Goal: Task Accomplishment & Management: Use online tool/utility

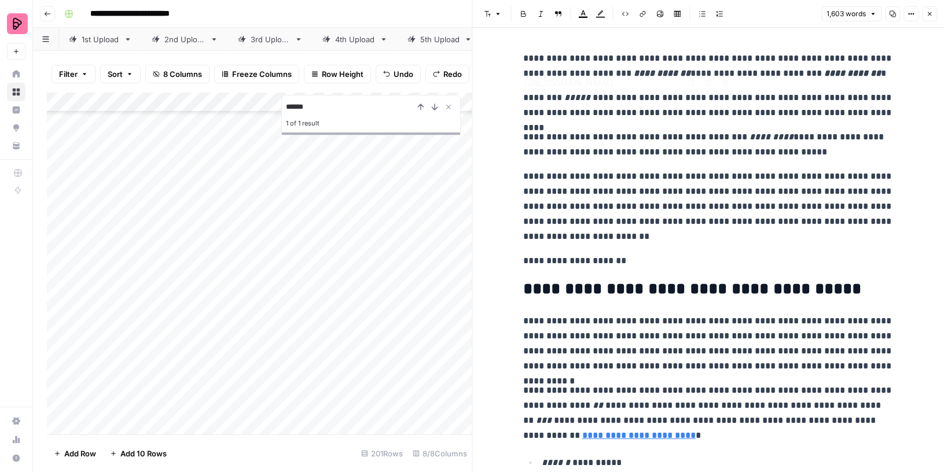
scroll to position [336, 0]
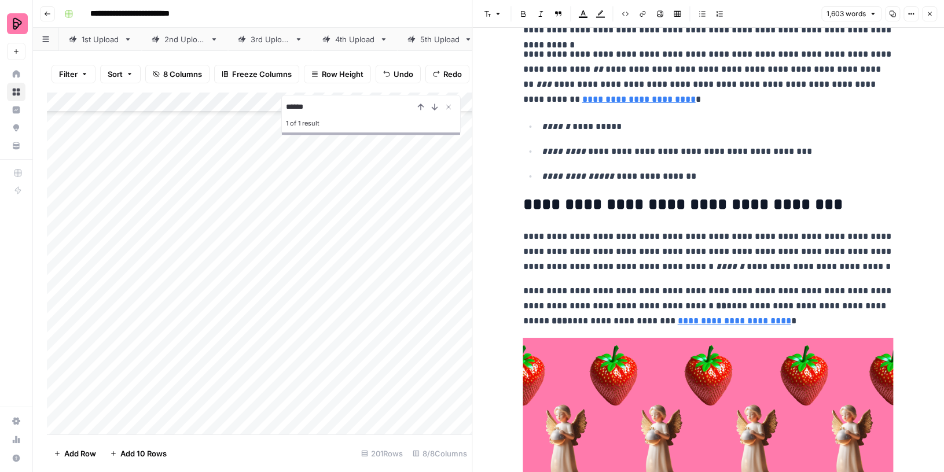
click at [928, 11] on icon "button" at bounding box center [929, 13] width 7 height 7
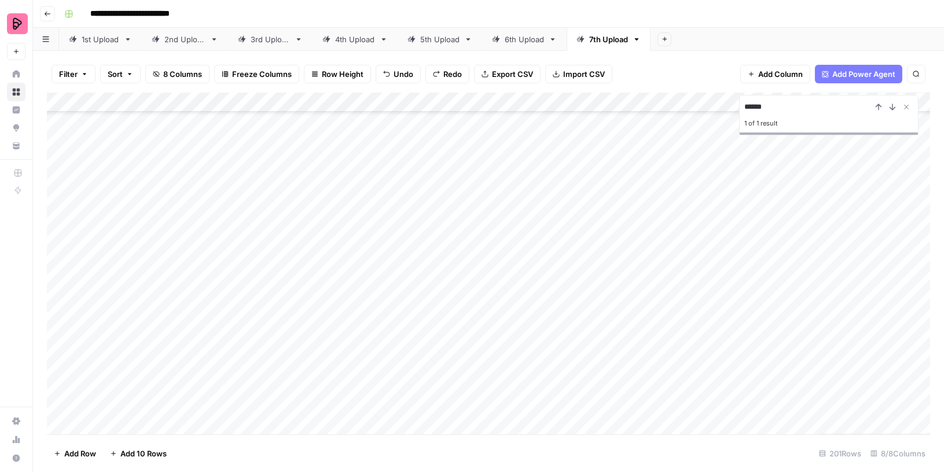
scroll to position [3652, 0]
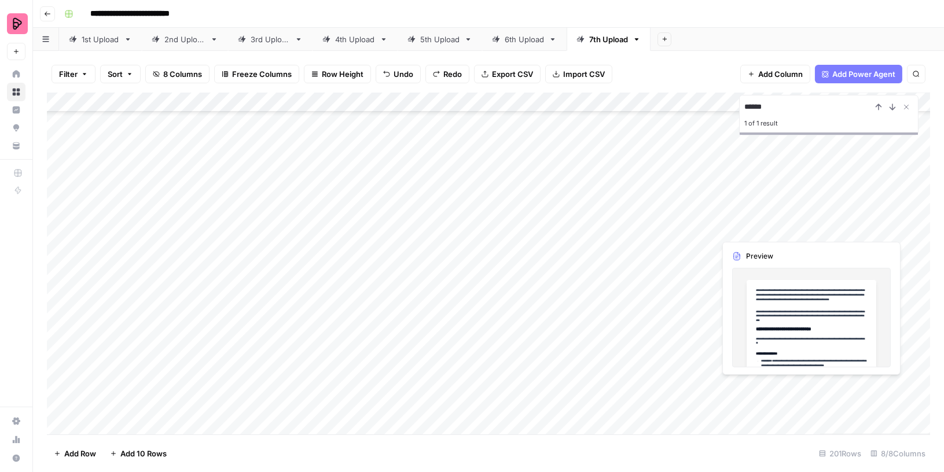
click at [812, 386] on div "Add Column" at bounding box center [489, 264] width 884 height 343
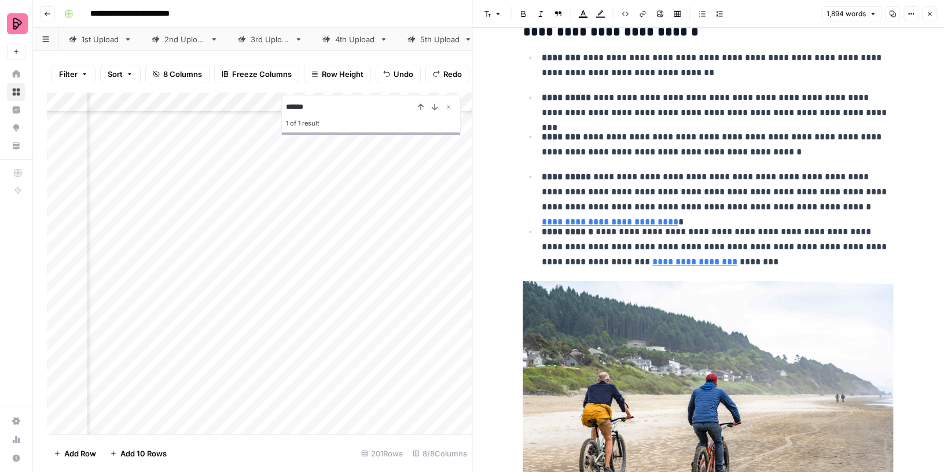
scroll to position [3652, 329]
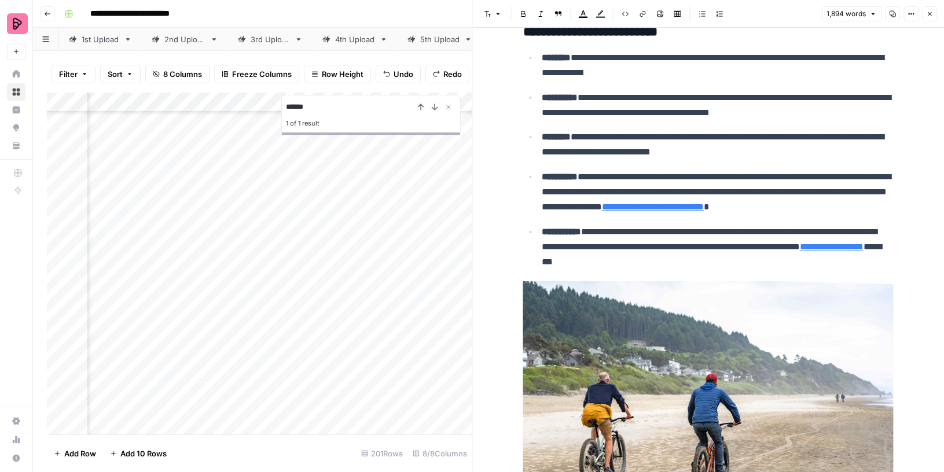
click at [285, 385] on div "Add Column" at bounding box center [260, 264] width 426 height 343
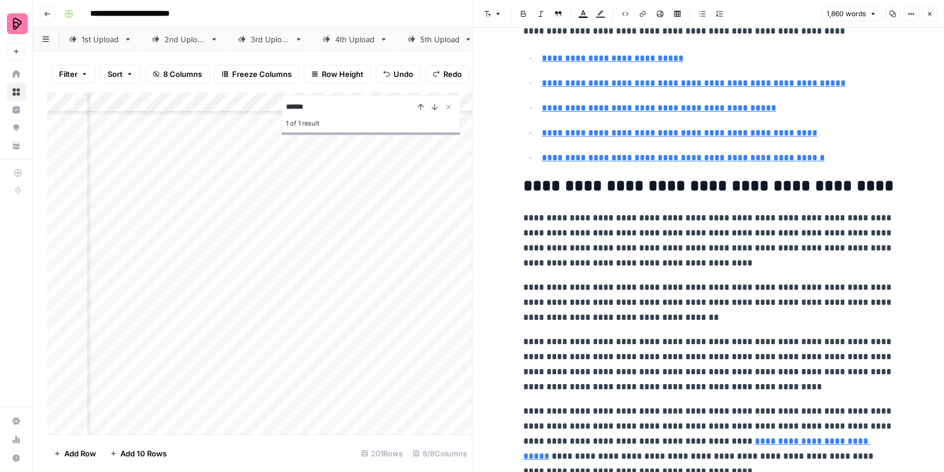
scroll to position [3976, 0]
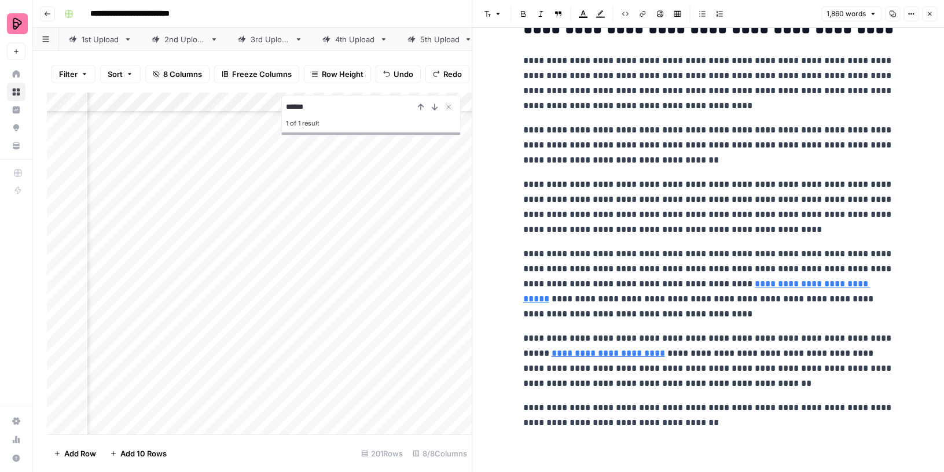
type input "running"
click at [933, 7] on button "Close" at bounding box center [929, 13] width 15 height 15
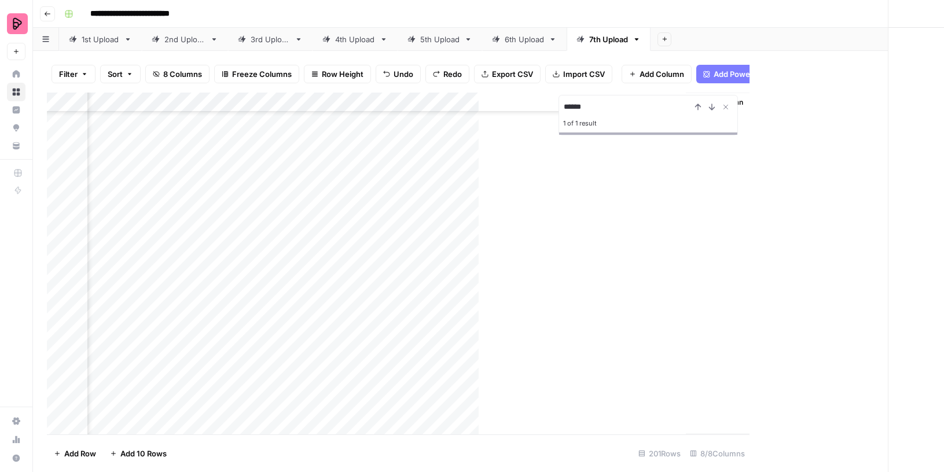
scroll to position [3652, 0]
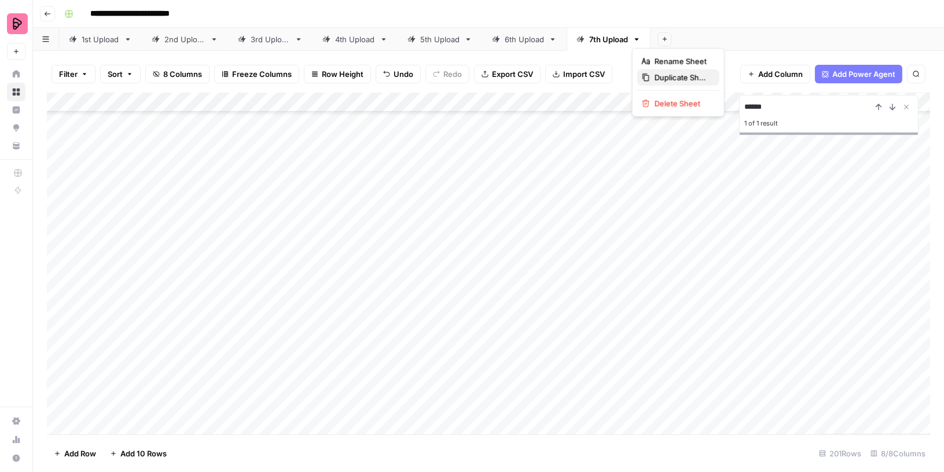
click at [670, 75] on span "Duplicate Sheet" at bounding box center [683, 78] width 56 height 12
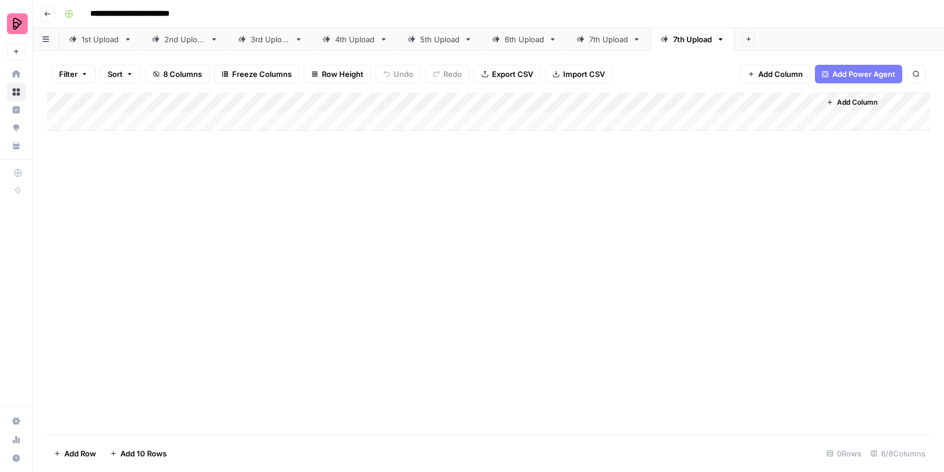
click at [666, 37] on icon at bounding box center [665, 39] width 8 height 8
click at [674, 38] on input "**********" at bounding box center [693, 39] width 41 height 15
type input "**********"
click at [217, 122] on div "Add Column" at bounding box center [489, 112] width 884 height 38
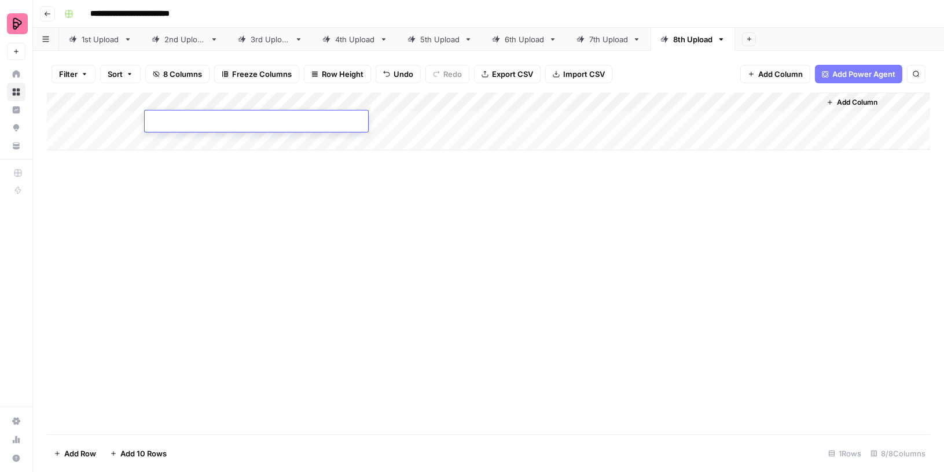
click at [214, 211] on div "Add Column" at bounding box center [489, 264] width 884 height 342
click at [129, 119] on div "Add Column" at bounding box center [489, 122] width 884 height 58
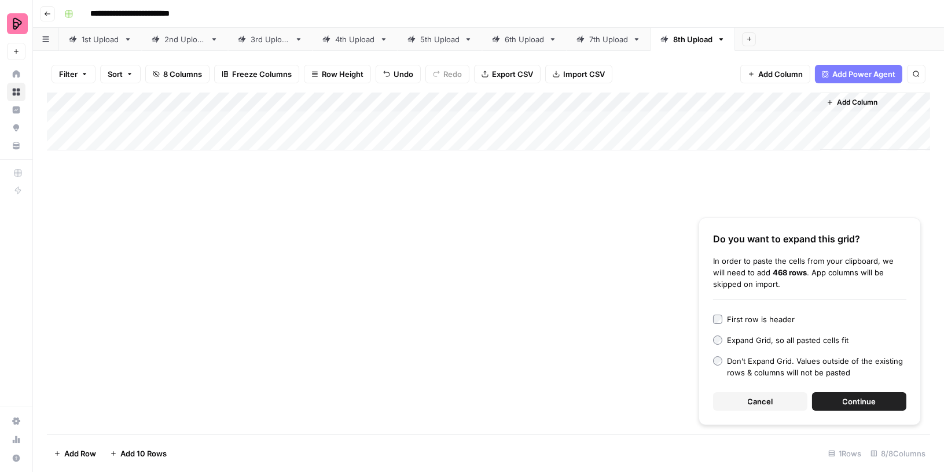
click at [870, 401] on span "Continue" at bounding box center [860, 402] width 34 height 12
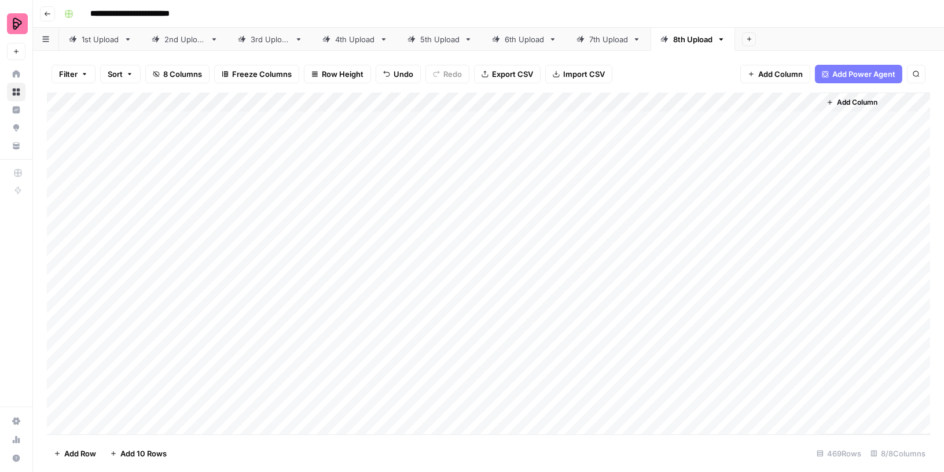
click at [426, 117] on div "Add Column" at bounding box center [489, 264] width 884 height 343
click at [547, 119] on div "Add Column" at bounding box center [489, 264] width 884 height 343
click at [603, 122] on div "Add Column" at bounding box center [489, 264] width 884 height 343
click at [588, 184] on div "Add Column" at bounding box center [489, 264] width 884 height 343
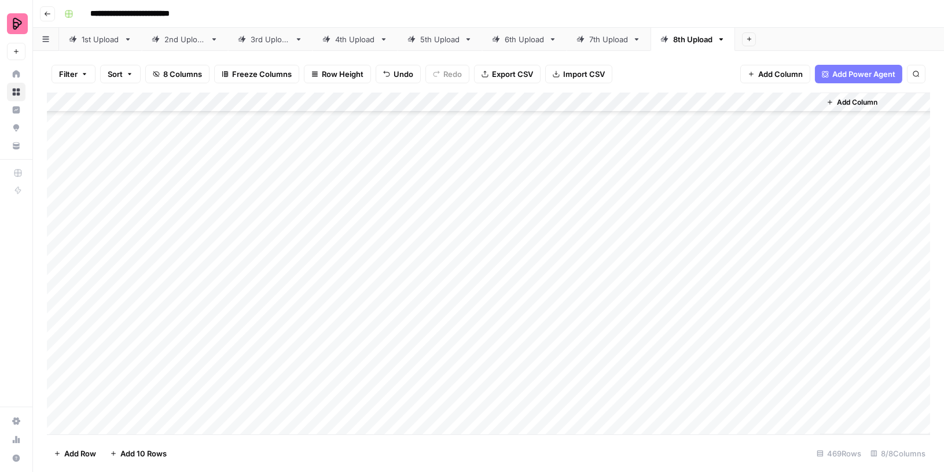
scroll to position [1423, 0]
click at [584, 157] on div "Add Column" at bounding box center [489, 264] width 884 height 343
click at [588, 152] on div "Add Column" at bounding box center [489, 264] width 884 height 343
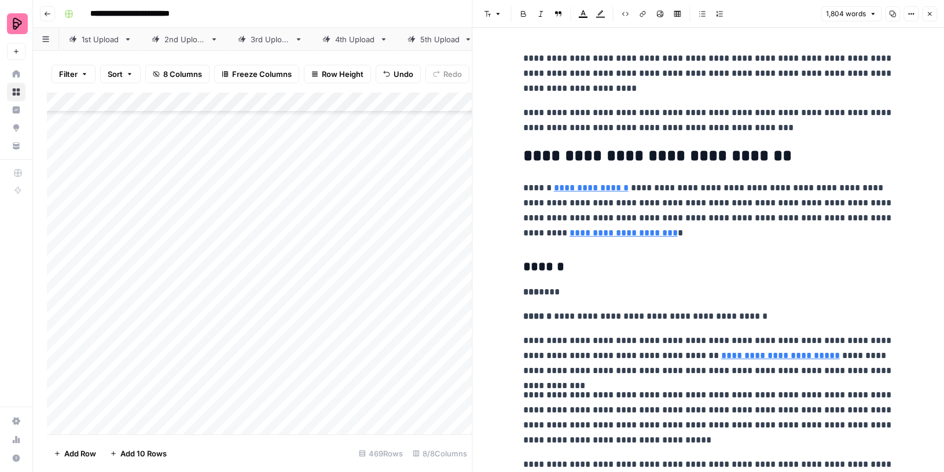
click at [929, 14] on icon "button" at bounding box center [929, 13] width 7 height 7
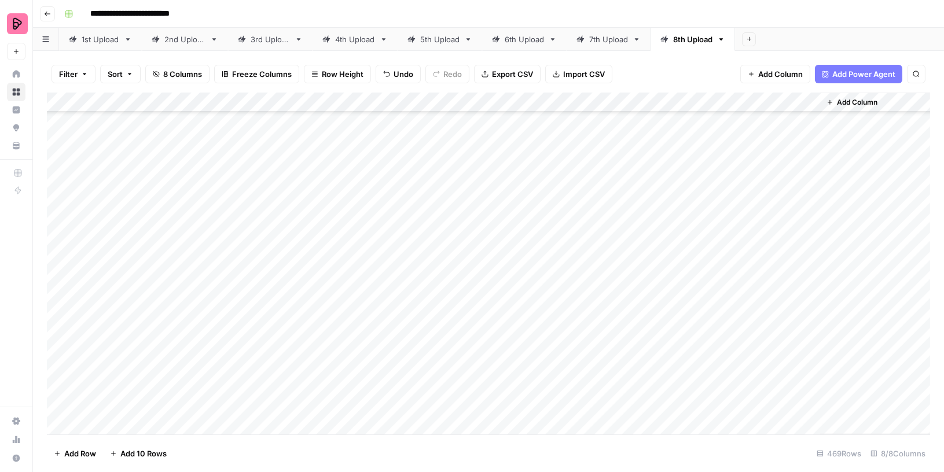
scroll to position [2094, 0]
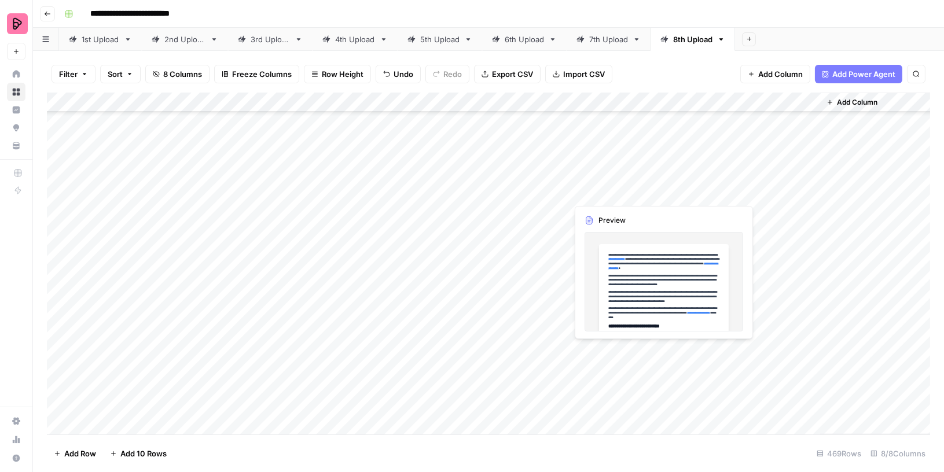
click at [605, 190] on div "Add Column" at bounding box center [489, 264] width 884 height 343
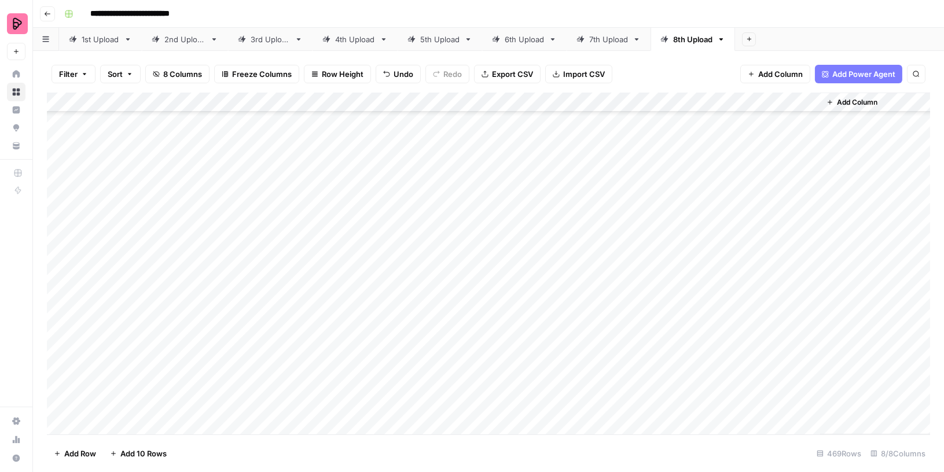
click at [615, 190] on div "Add Column" at bounding box center [489, 264] width 884 height 343
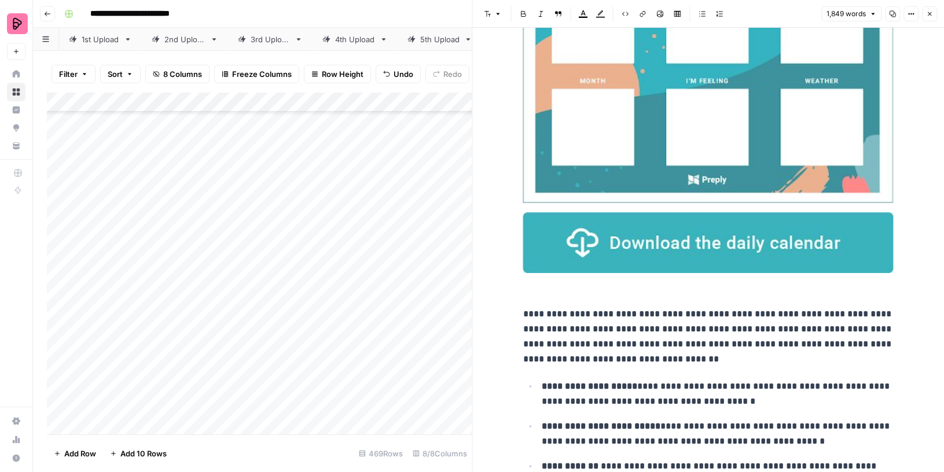
scroll to position [495, 0]
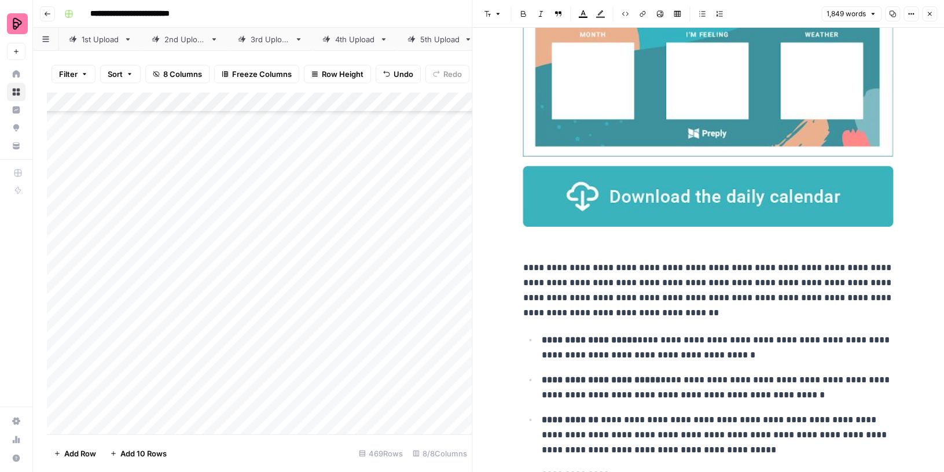
click at [928, 14] on icon "button" at bounding box center [929, 13] width 7 height 7
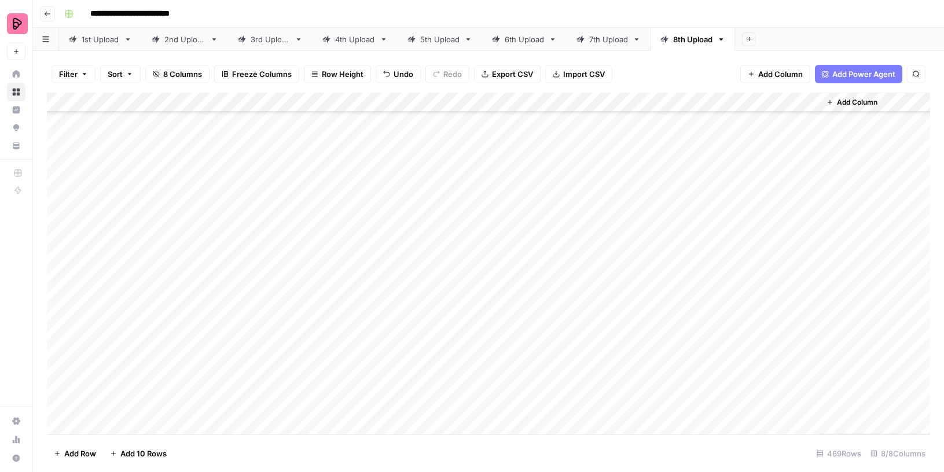
click at [580, 214] on div "Add Column" at bounding box center [489, 264] width 884 height 343
click at [581, 239] on div "Add Column" at bounding box center [489, 264] width 884 height 343
click at [587, 190] on div "Add Column" at bounding box center [489, 264] width 884 height 343
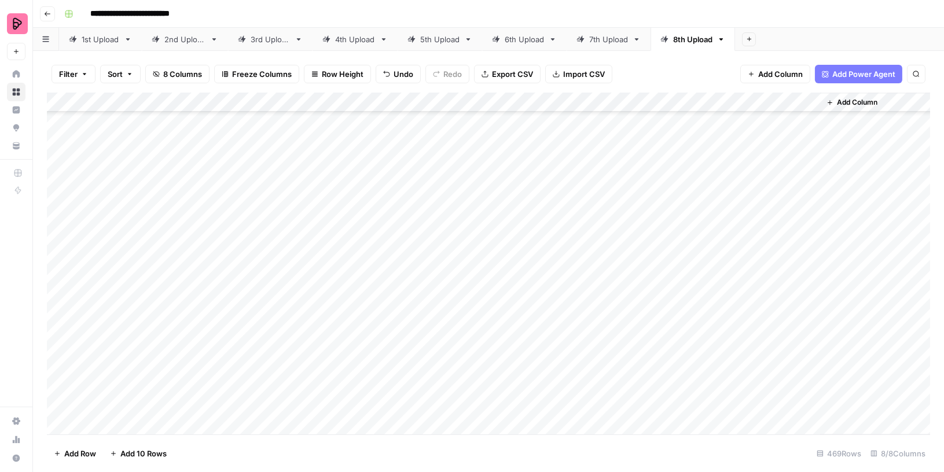
scroll to position [4612, 0]
click at [580, 156] on div "Add Column" at bounding box center [489, 264] width 884 height 343
click at [587, 160] on div "Add Column" at bounding box center [489, 264] width 884 height 343
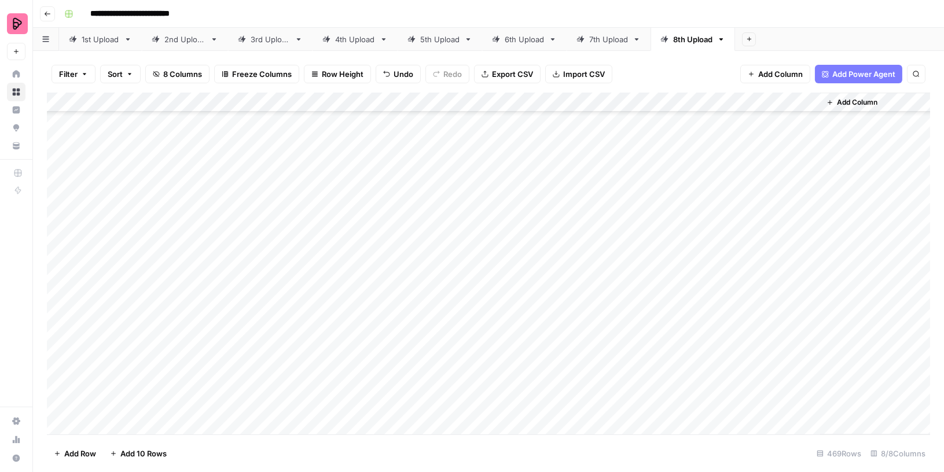
click at [582, 207] on div "Add Column" at bounding box center [489, 264] width 884 height 343
click at [589, 267] on div "Add Column" at bounding box center [489, 264] width 884 height 343
click at [307, 134] on div "Add Column" at bounding box center [489, 264] width 884 height 343
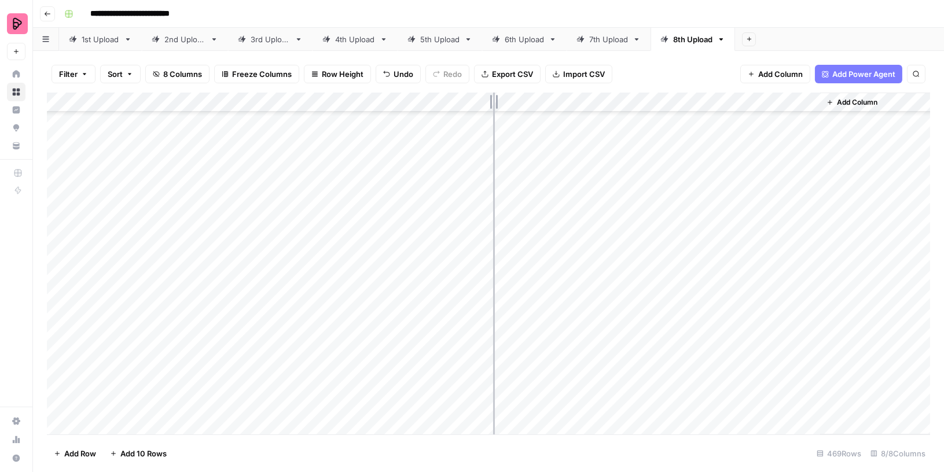
drag, startPoint x: 366, startPoint y: 101, endPoint x: 495, endPoint y: 108, distance: 129.3
click at [495, 108] on div "Add Column" at bounding box center [489, 264] width 884 height 343
click at [708, 262] on div "Add Column" at bounding box center [489, 264] width 884 height 343
click at [743, 263] on div "Add Column" at bounding box center [489, 264] width 884 height 343
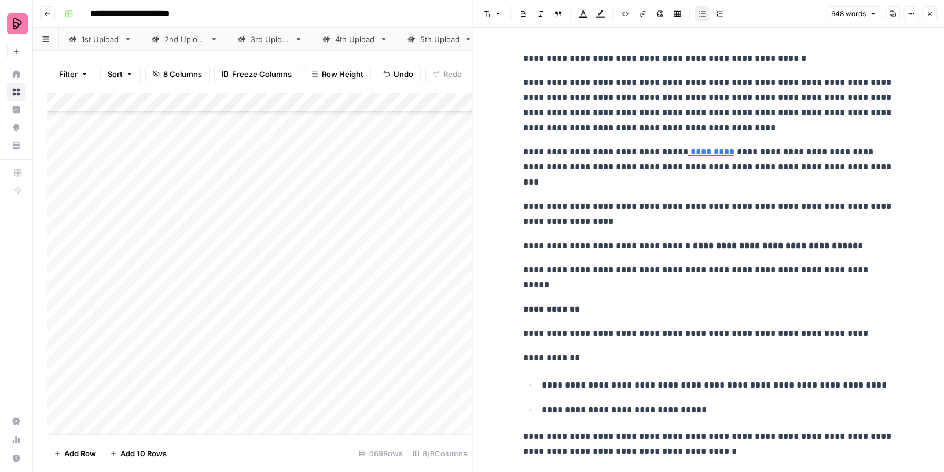
click at [933, 15] on icon "button" at bounding box center [929, 13] width 7 height 7
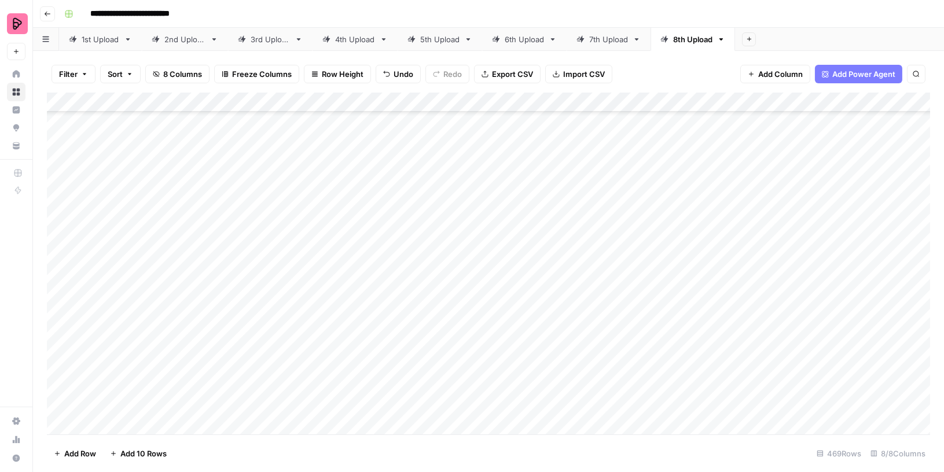
scroll to position [8457, 0]
click at [744, 287] on div "Add Column" at bounding box center [489, 264] width 884 height 343
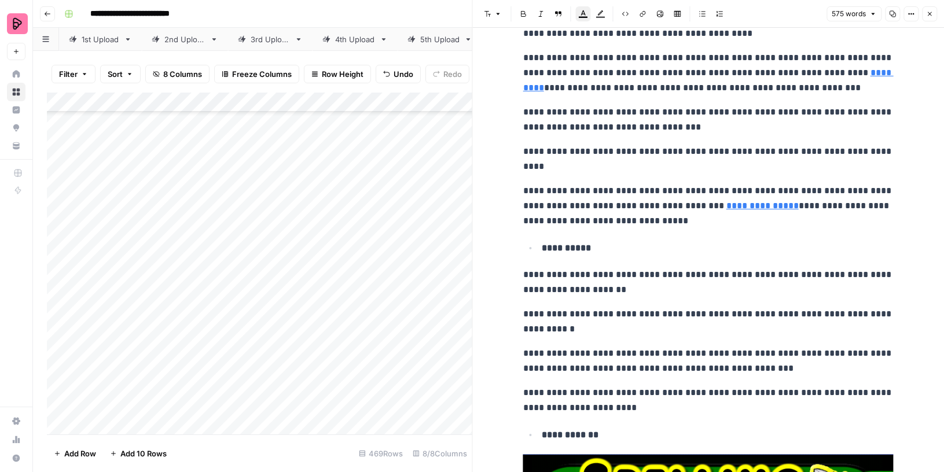
scroll to position [1093, 0]
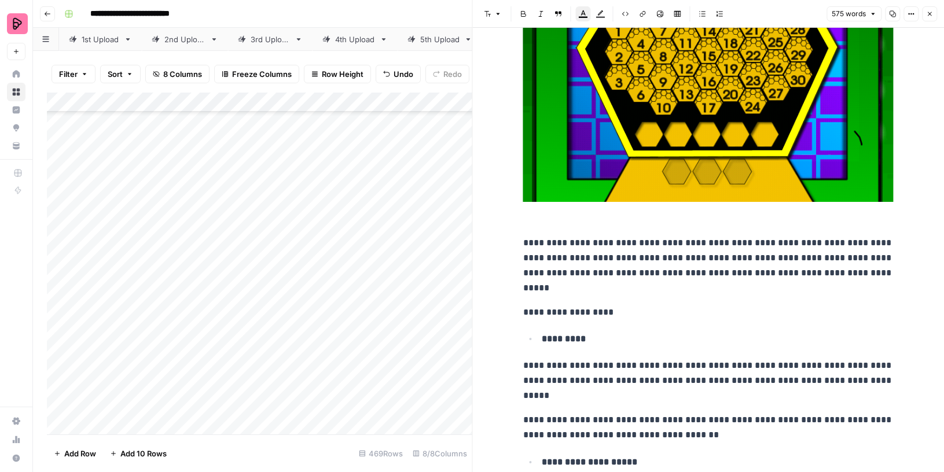
click at [933, 13] on icon "button" at bounding box center [929, 13] width 7 height 7
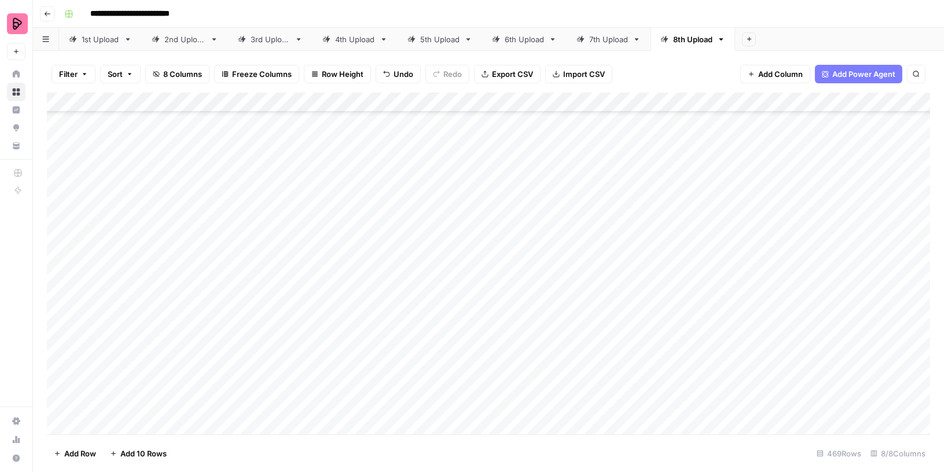
scroll to position [8515, 0]
click at [706, 247] on div "Add Column" at bounding box center [489, 264] width 884 height 343
click at [82, 69] on button "Filter" at bounding box center [74, 74] width 44 height 19
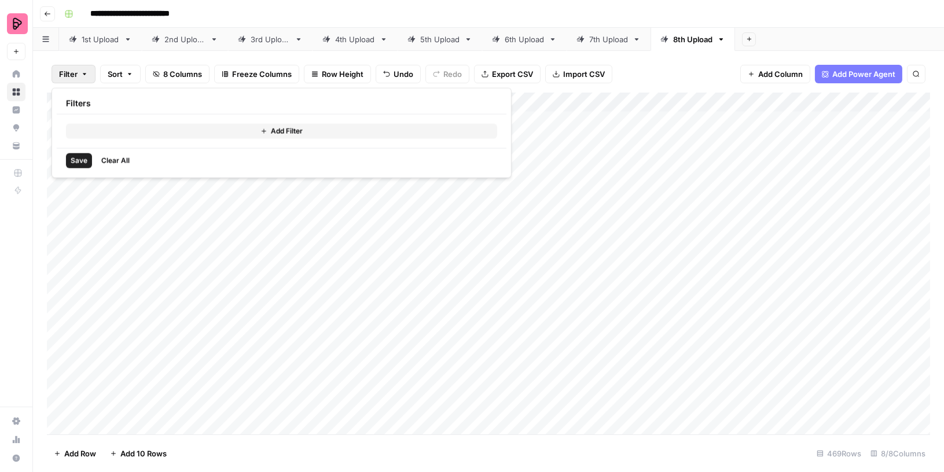
click at [105, 127] on button "Add Filter" at bounding box center [281, 131] width 431 height 15
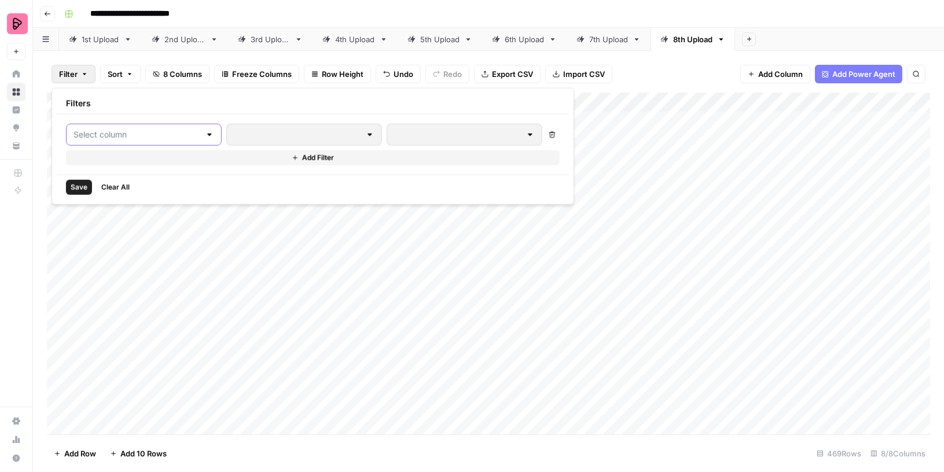
click at [106, 137] on input "text" at bounding box center [137, 135] width 127 height 12
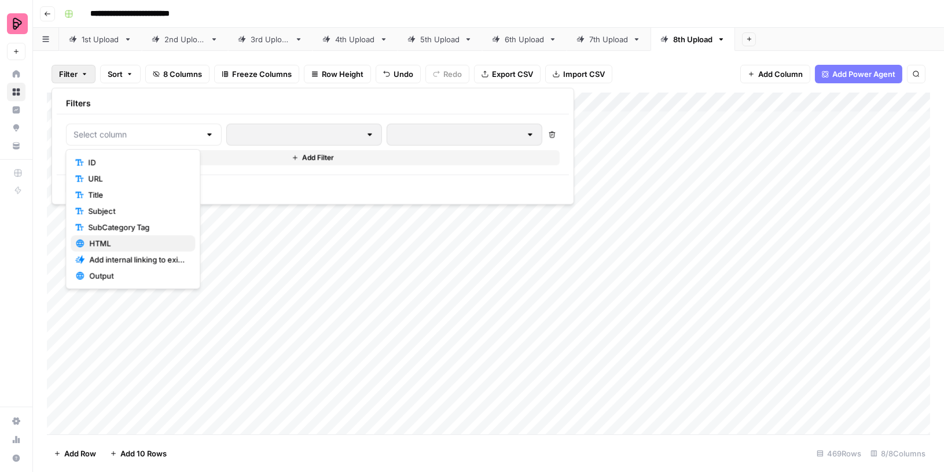
click at [135, 242] on span "HTML" at bounding box center [137, 244] width 97 height 12
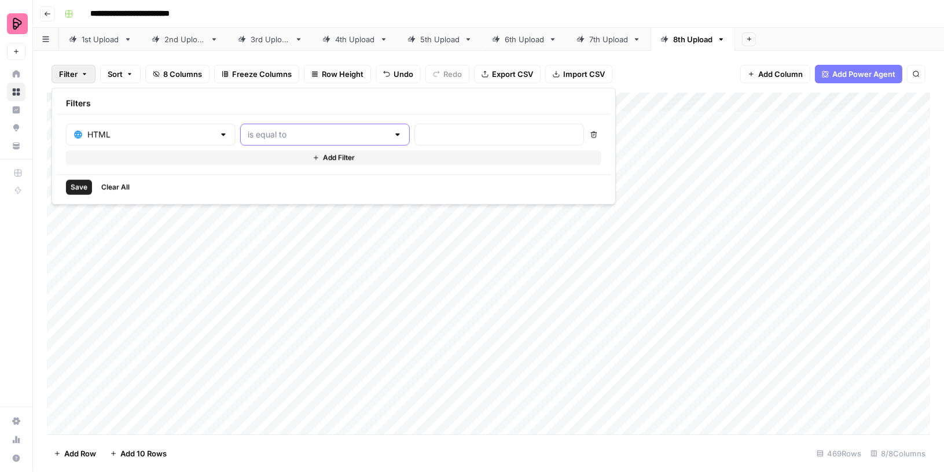
click at [313, 137] on input "text" at bounding box center [318, 135] width 141 height 12
click at [280, 176] on span "is empty" at bounding box center [271, 179] width 111 height 12
type input "is empty"
click at [80, 187] on span "Save" at bounding box center [79, 187] width 17 height 10
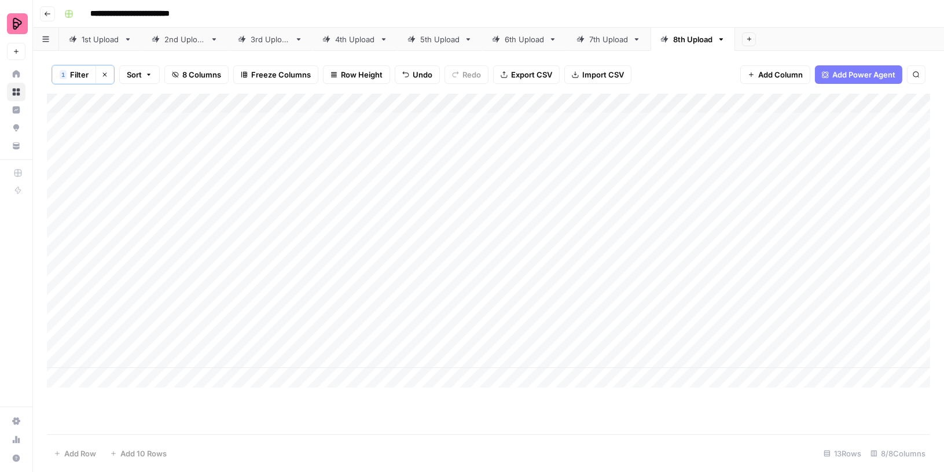
click at [375, 122] on div "Add Column" at bounding box center [489, 241] width 884 height 294
click at [361, 119] on div "Add Column" at bounding box center [489, 241] width 884 height 294
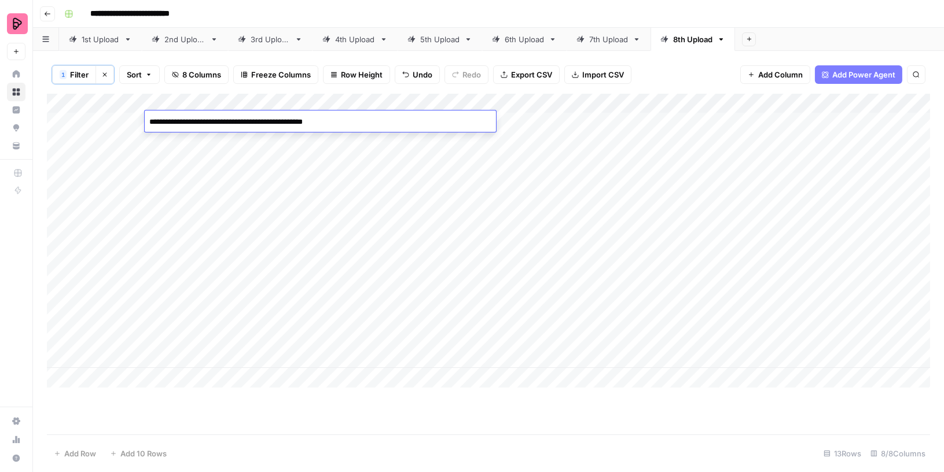
click at [361, 119] on textarea "**********" at bounding box center [320, 122] width 351 height 16
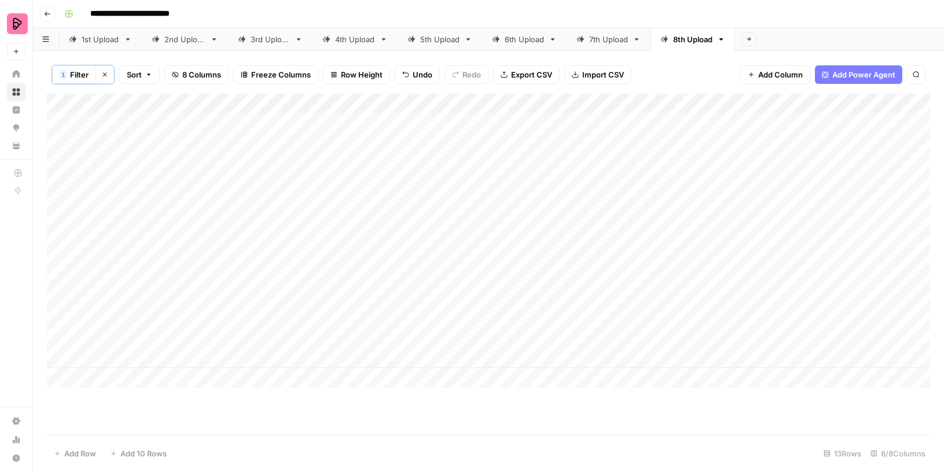
click at [723, 118] on div "Add Column" at bounding box center [489, 241] width 884 height 294
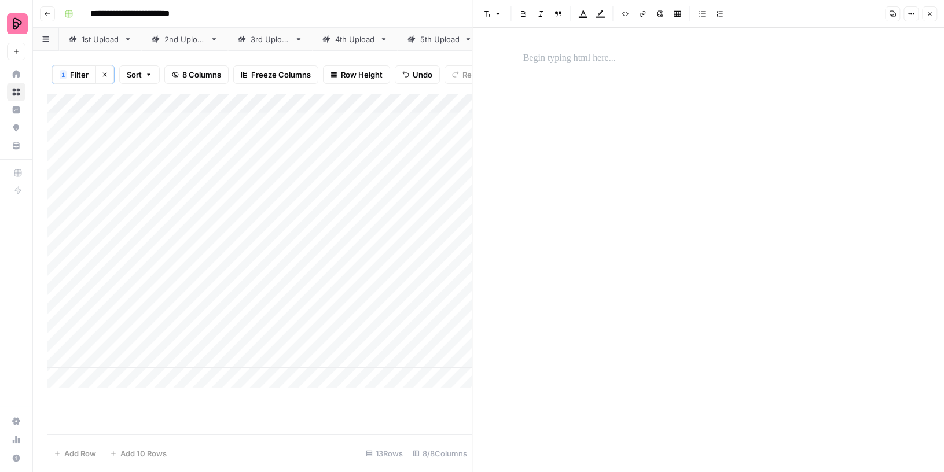
click at [712, 73] on div at bounding box center [708, 240] width 384 height 389
click at [610, 67] on div at bounding box center [708, 58] width 384 height 24
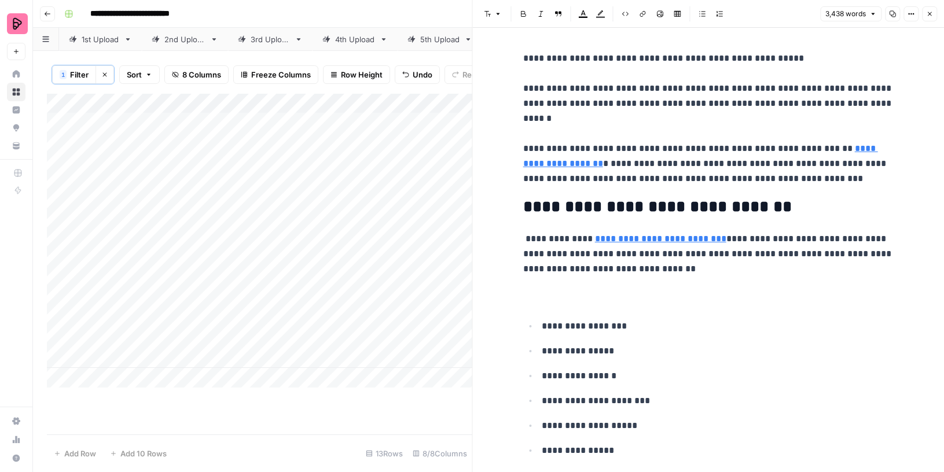
click at [929, 17] on button "Close" at bounding box center [929, 13] width 15 height 15
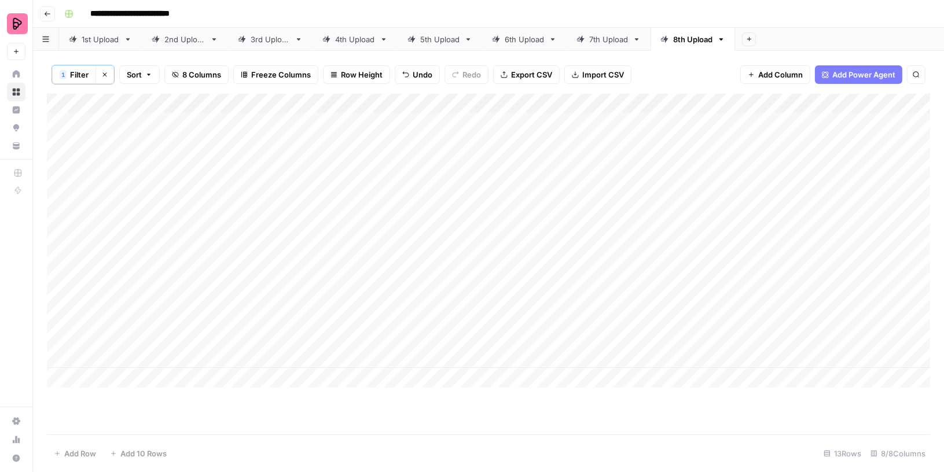
click at [357, 140] on div "Add Column" at bounding box center [489, 241] width 884 height 294
click at [353, 163] on div "Add Column" at bounding box center [489, 241] width 884 height 294
click at [698, 142] on div "Add Column" at bounding box center [489, 241] width 884 height 294
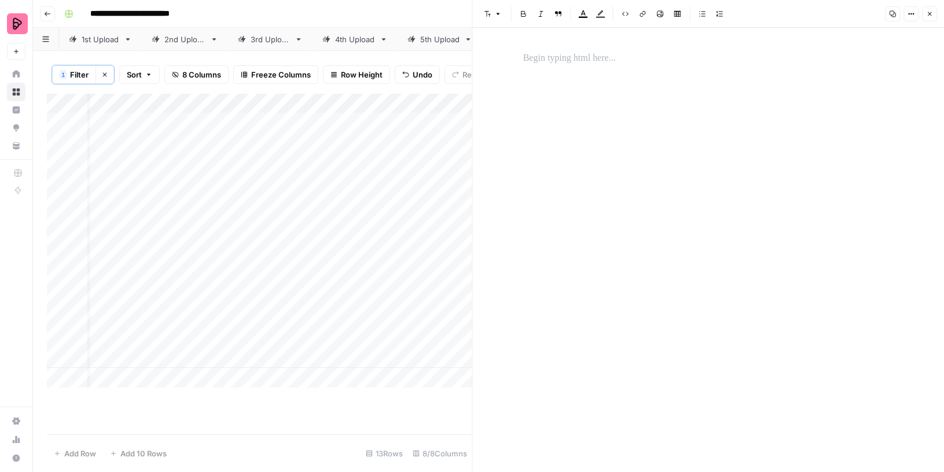
click at [675, 89] on div at bounding box center [708, 240] width 384 height 389
click at [609, 61] on p at bounding box center [708, 58] width 371 height 15
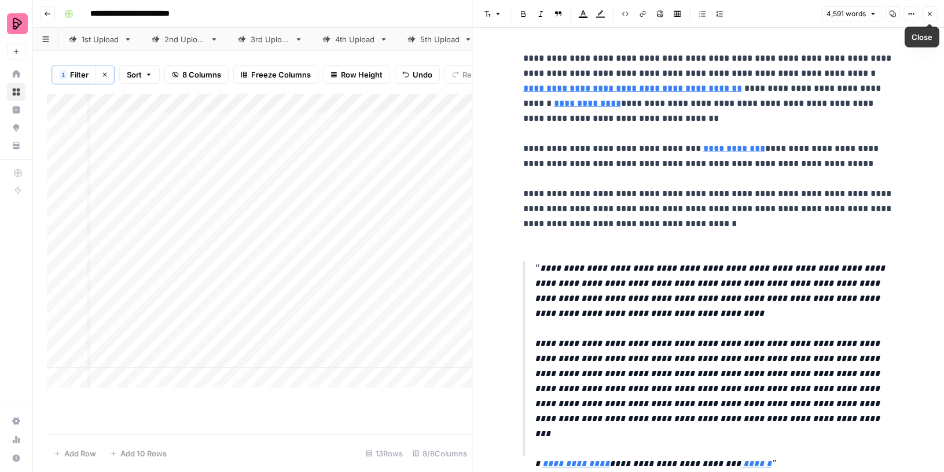
click at [933, 10] on button "Close" at bounding box center [929, 13] width 15 height 15
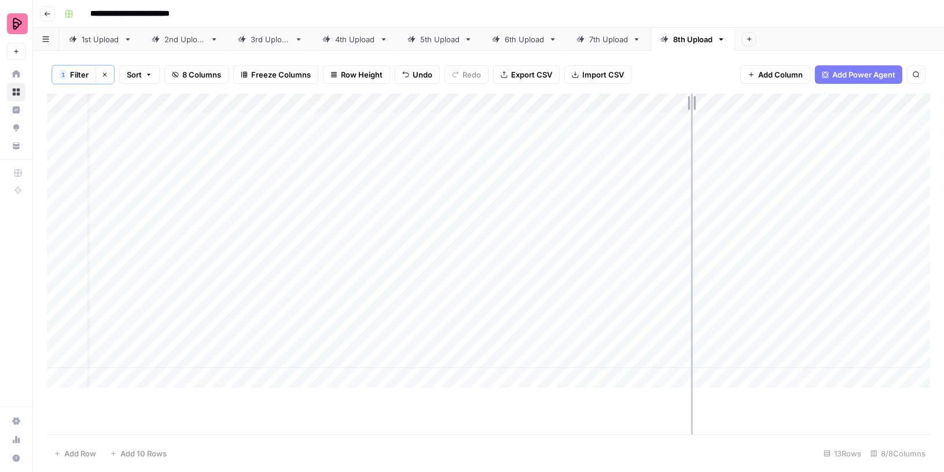
drag, startPoint x: 672, startPoint y: 98, endPoint x: 753, endPoint y: 97, distance: 81.1
click at [752, 97] on div "Add Column" at bounding box center [489, 241] width 884 height 294
click at [340, 159] on div "Add Column" at bounding box center [489, 241] width 884 height 294
click at [776, 159] on div "Add Column" at bounding box center [489, 241] width 884 height 294
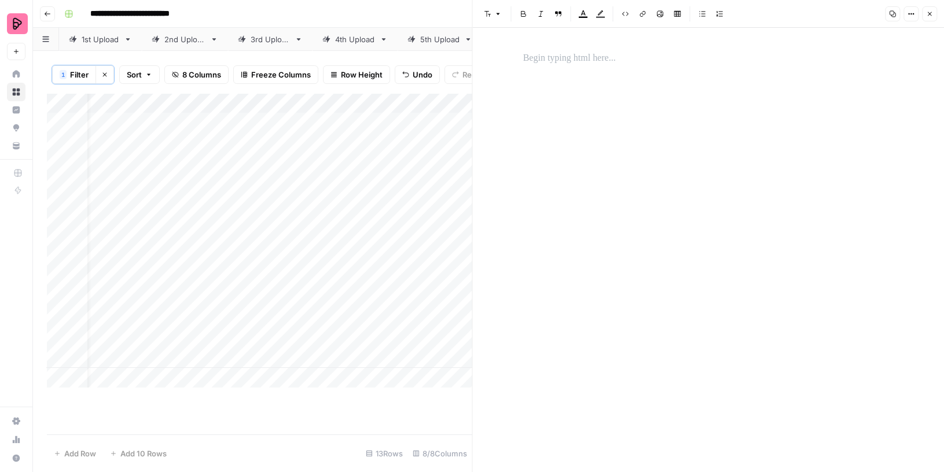
click at [590, 57] on p at bounding box center [708, 58] width 371 height 15
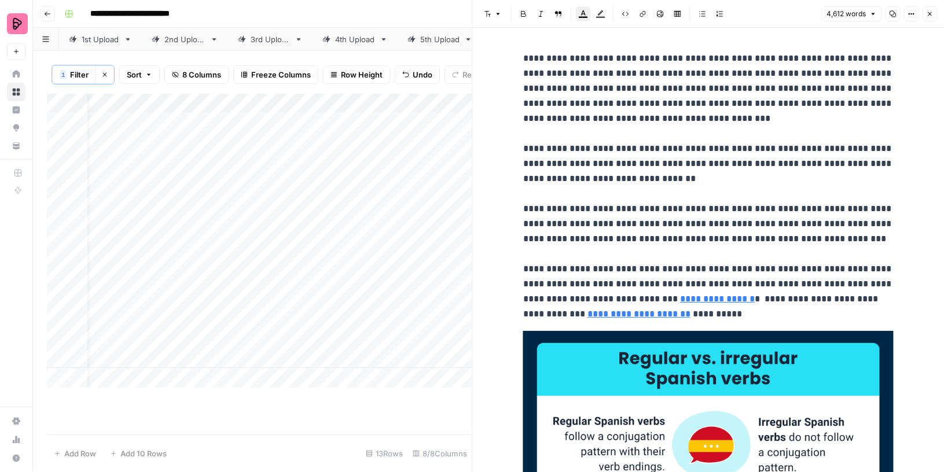
click at [931, 13] on icon "button" at bounding box center [929, 13] width 7 height 7
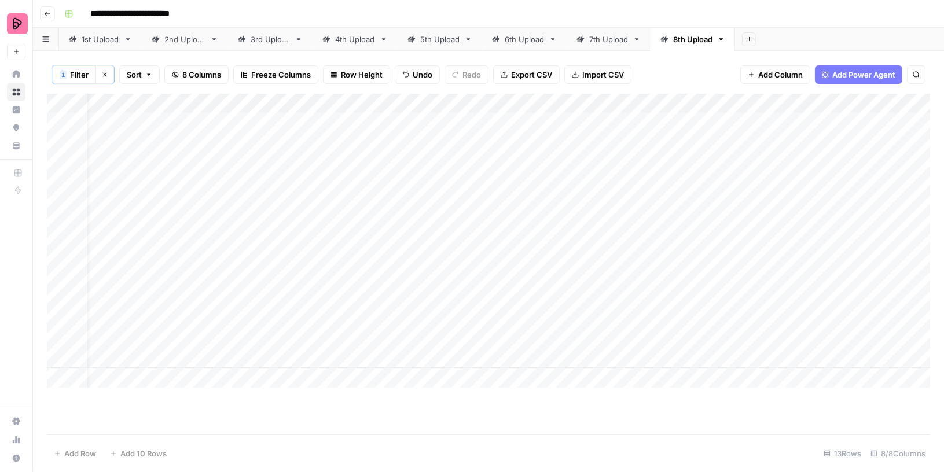
click at [378, 177] on div "Add Column" at bounding box center [489, 241] width 884 height 294
click at [372, 204] on div "Add Column" at bounding box center [489, 241] width 884 height 294
click at [710, 178] on div "Add Column" at bounding box center [489, 241] width 884 height 294
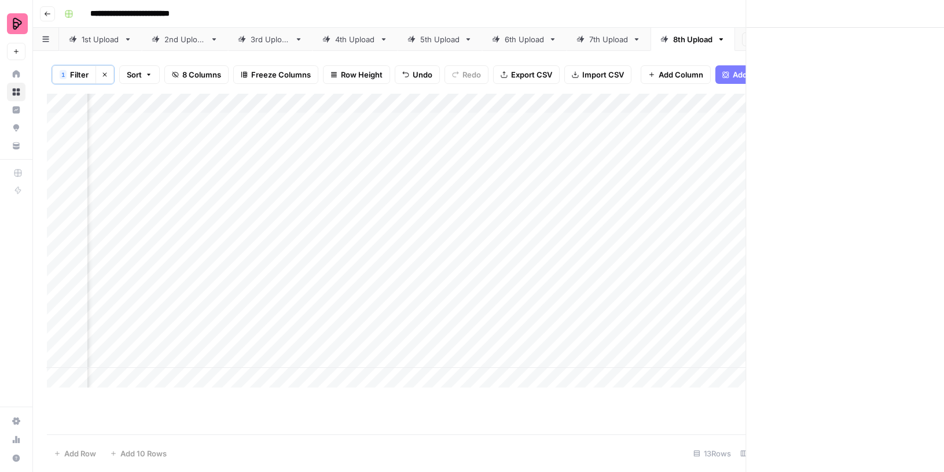
click at [710, 178] on div at bounding box center [728, 180] width 60 height 21
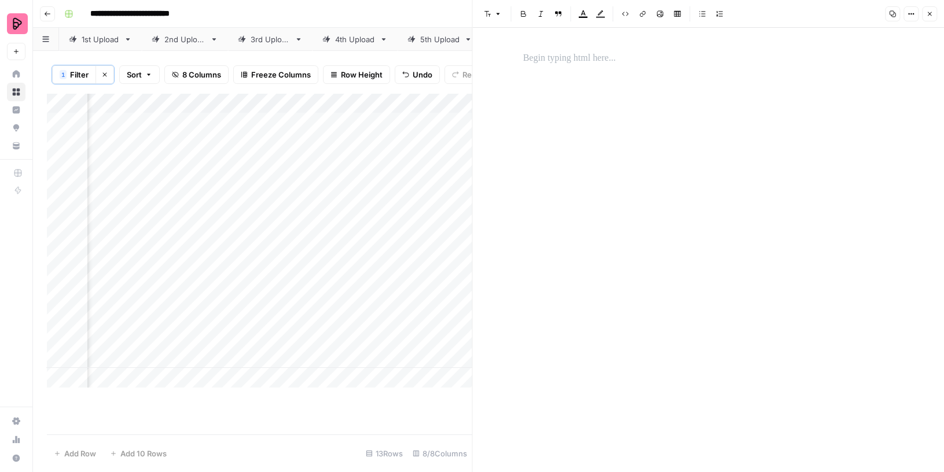
click at [653, 61] on p at bounding box center [708, 58] width 371 height 15
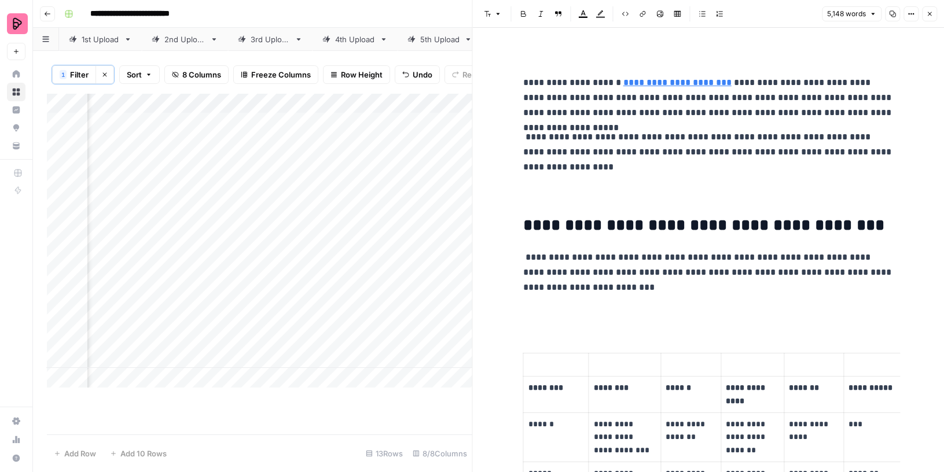
click at [928, 14] on icon "button" at bounding box center [929, 13] width 7 height 7
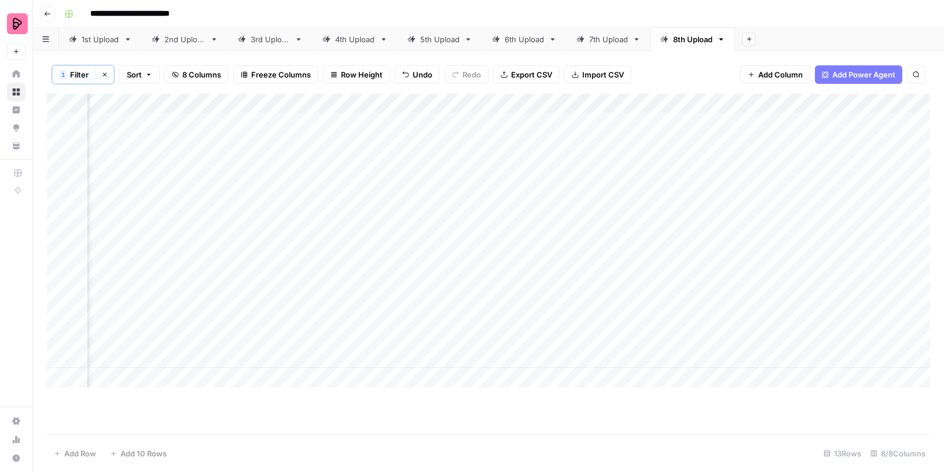
click at [731, 203] on div "Add Column" at bounding box center [489, 241] width 884 height 294
click at [717, 200] on div "Add Column" at bounding box center [489, 241] width 884 height 294
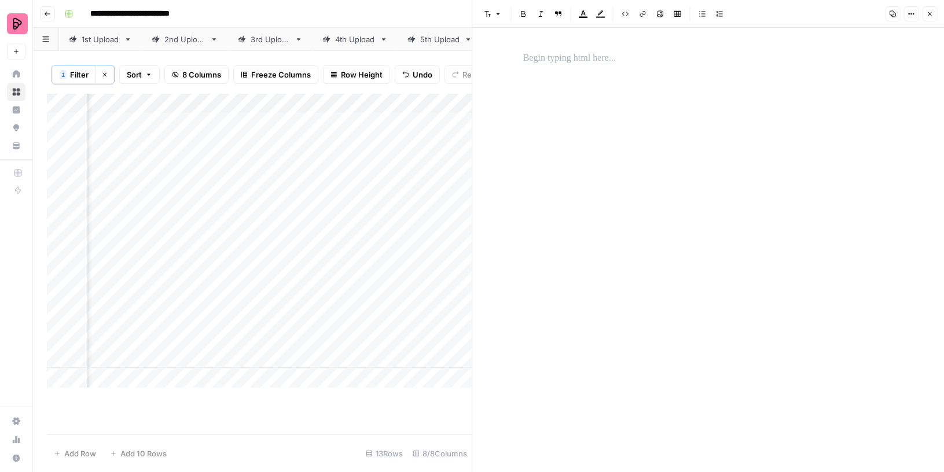
click at [616, 60] on p at bounding box center [708, 58] width 371 height 15
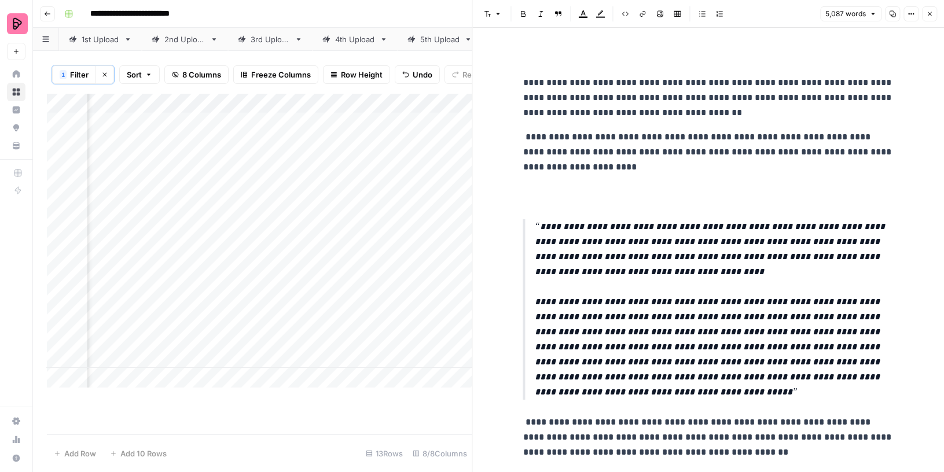
click at [928, 13] on icon "button" at bounding box center [929, 13] width 7 height 7
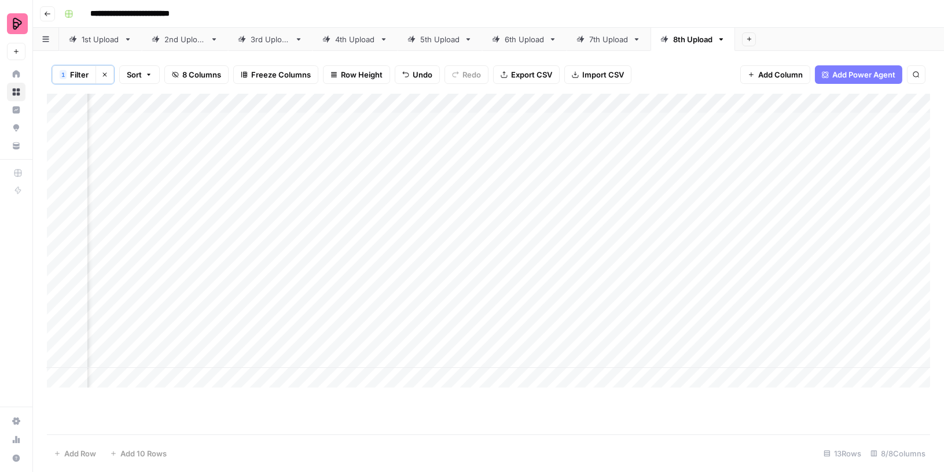
scroll to position [0, 74]
click at [297, 219] on div "Add Column" at bounding box center [489, 241] width 884 height 294
click at [353, 242] on div "Add Column" at bounding box center [489, 241] width 884 height 294
click at [747, 218] on div "Add Column" at bounding box center [489, 241] width 884 height 294
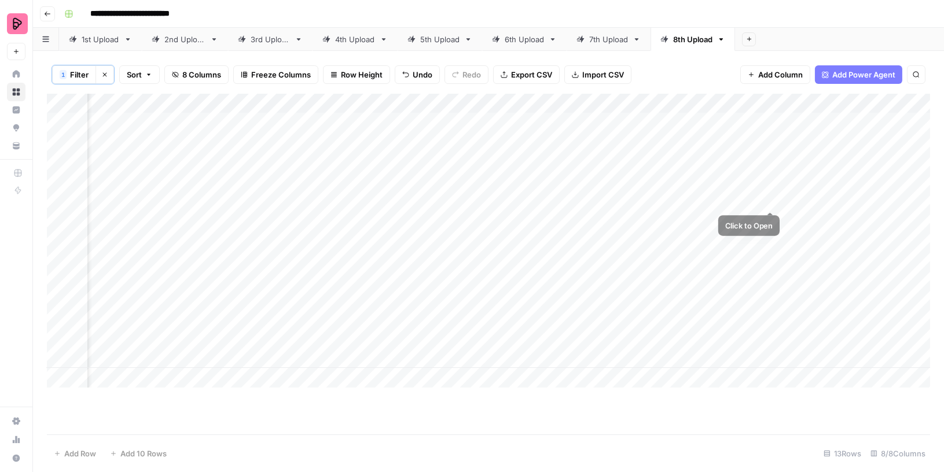
click at [772, 221] on div "Add Column" at bounding box center [489, 241] width 884 height 294
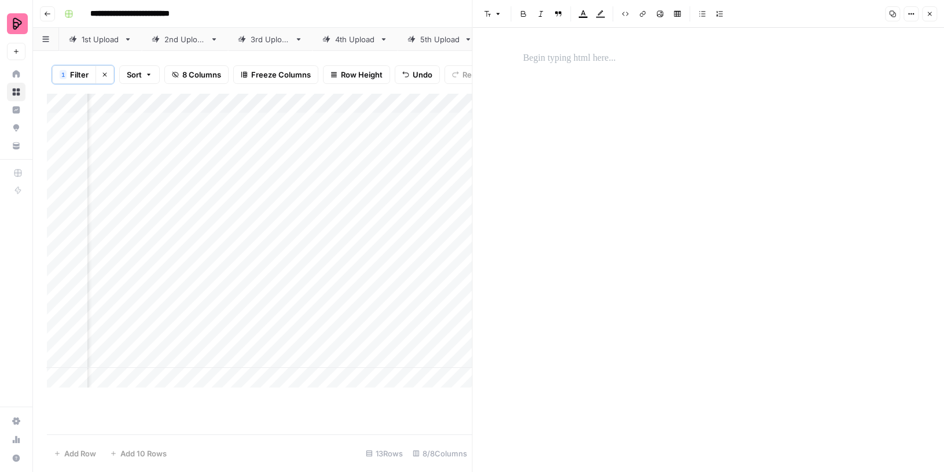
click at [622, 49] on div at bounding box center [708, 58] width 384 height 24
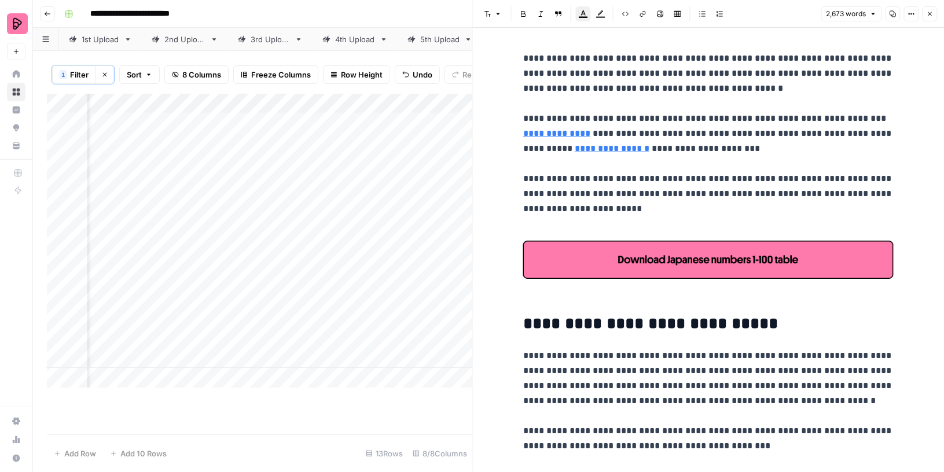
click at [930, 12] on icon "button" at bounding box center [929, 13] width 7 height 7
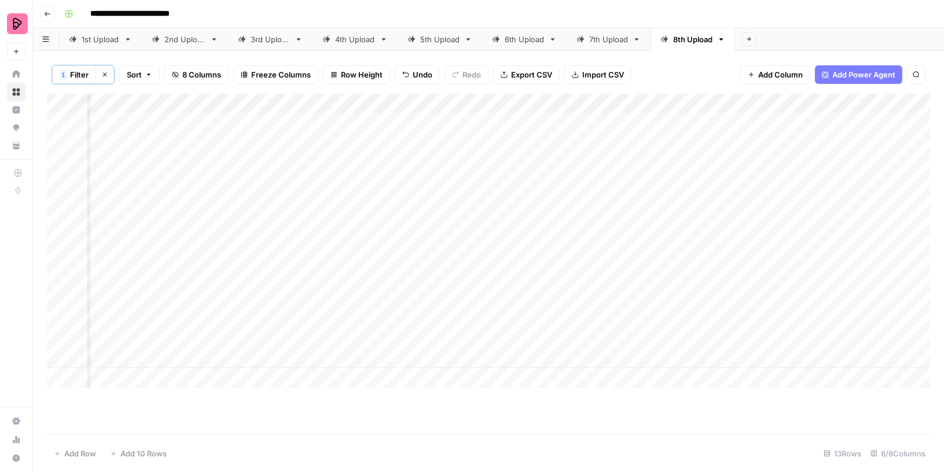
click at [772, 236] on div "Add Column" at bounding box center [489, 241] width 884 height 294
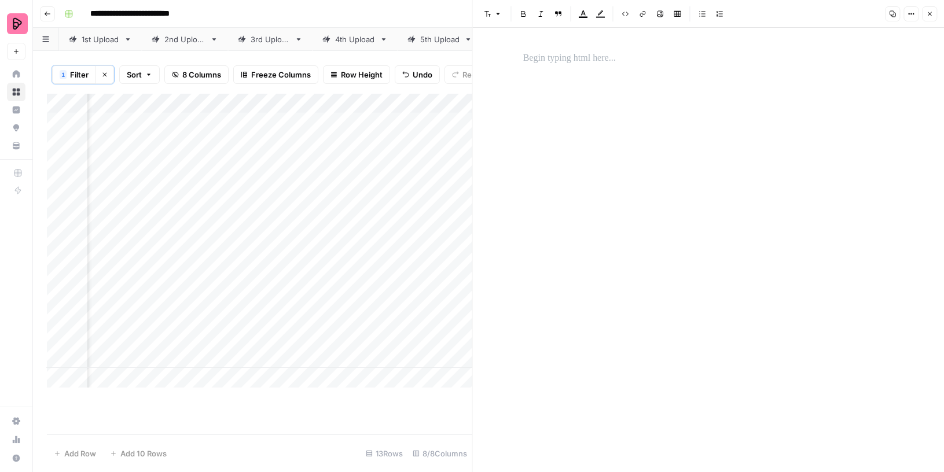
click at [622, 60] on p at bounding box center [708, 58] width 371 height 15
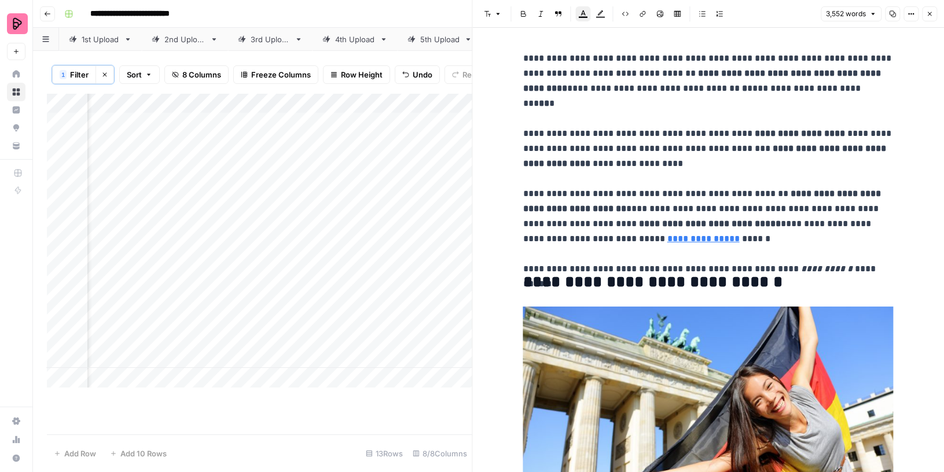
click at [929, 16] on icon "button" at bounding box center [929, 13] width 7 height 7
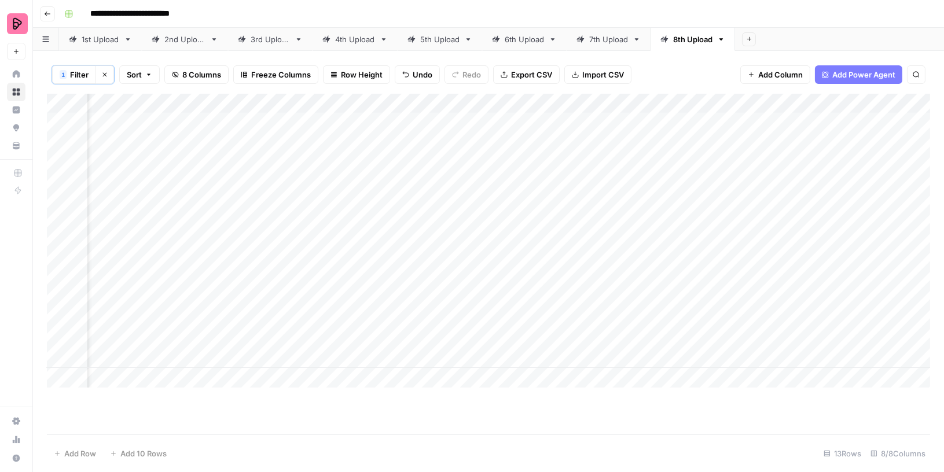
click at [338, 258] on div "Add Column" at bounding box center [489, 241] width 884 height 294
click at [334, 279] on div "Add Column" at bounding box center [489, 241] width 884 height 294
click at [335, 295] on div "Add Column" at bounding box center [489, 241] width 884 height 294
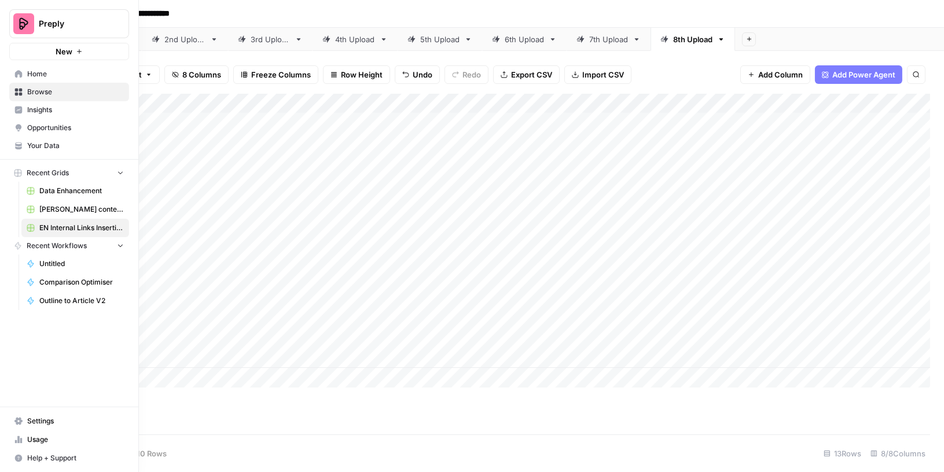
click at [15, 444] on icon at bounding box center [16, 442] width 2 height 3
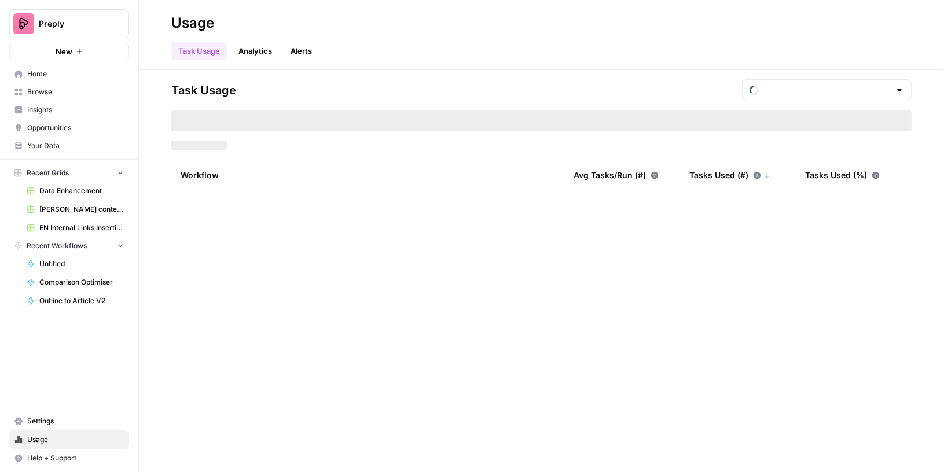
type input "September Tasks"
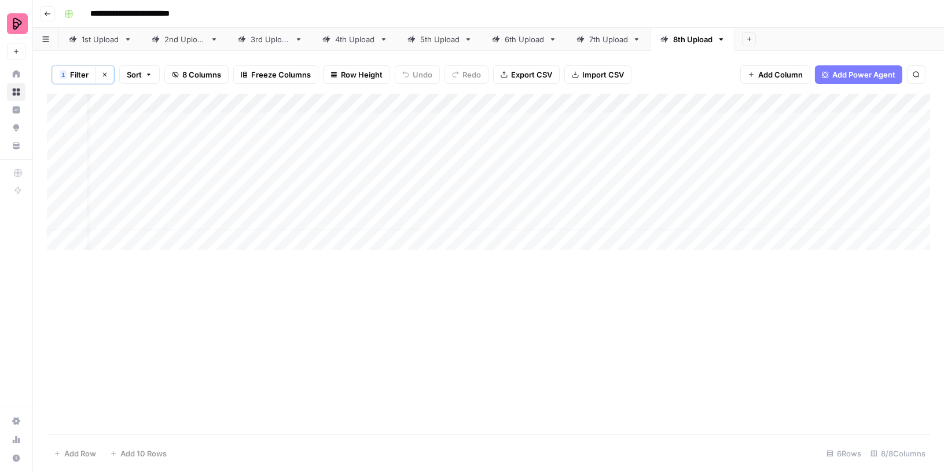
scroll to position [0, 19]
click at [772, 122] on div "Add Column" at bounding box center [489, 172] width 884 height 156
click at [801, 118] on div "Add Column" at bounding box center [489, 172] width 884 height 156
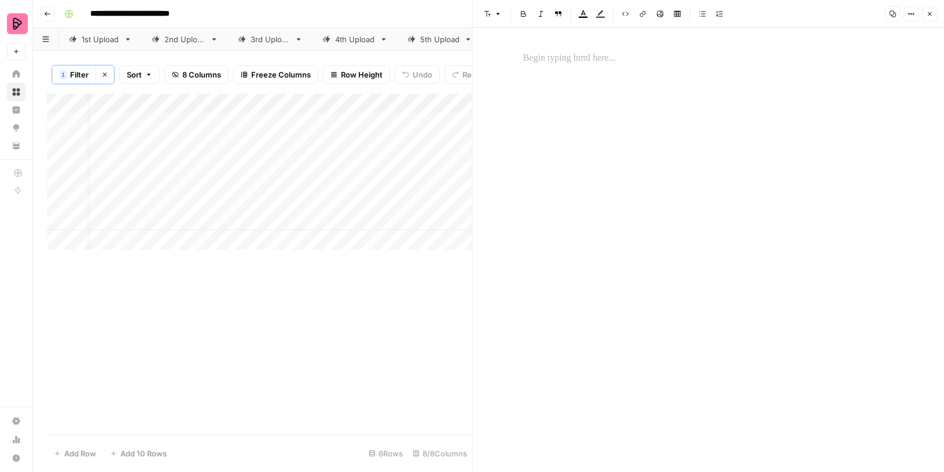
click at [578, 66] on div at bounding box center [708, 58] width 384 height 24
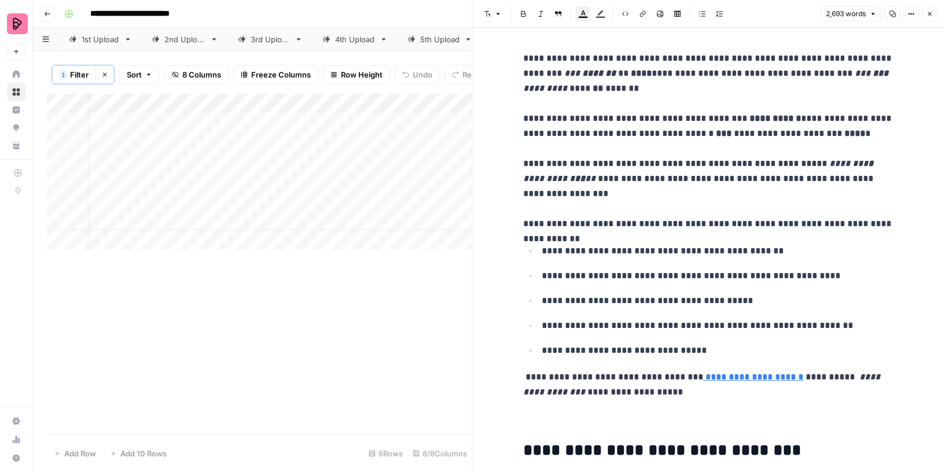
click at [930, 13] on icon "button" at bounding box center [929, 13] width 7 height 7
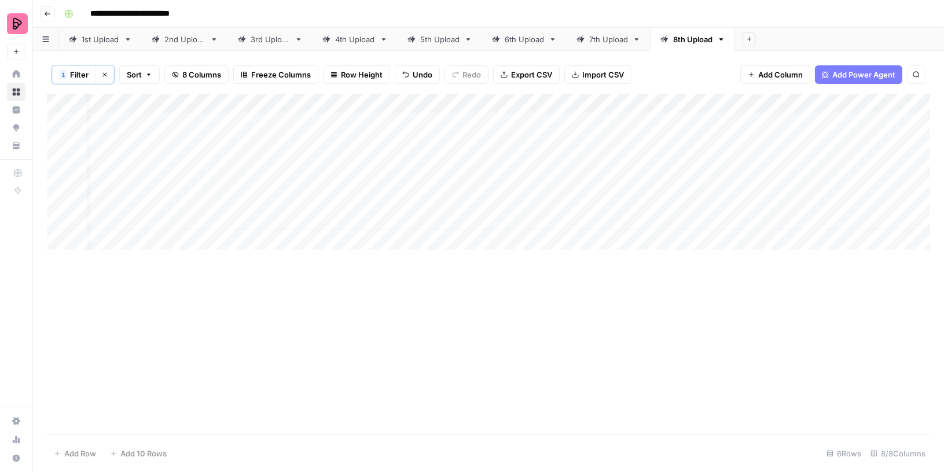
click at [782, 137] on div "Add Column" at bounding box center [489, 172] width 884 height 156
click at [808, 138] on div "Add Column" at bounding box center [489, 172] width 884 height 156
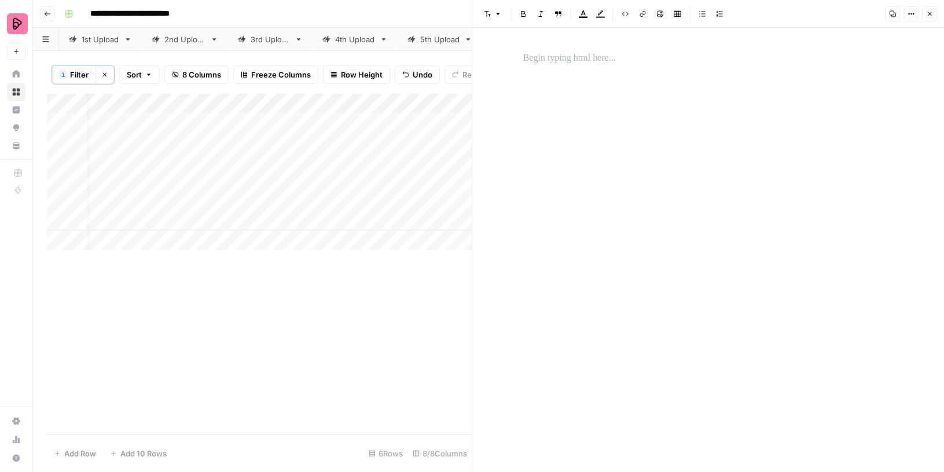
click at [633, 56] on p at bounding box center [708, 58] width 371 height 15
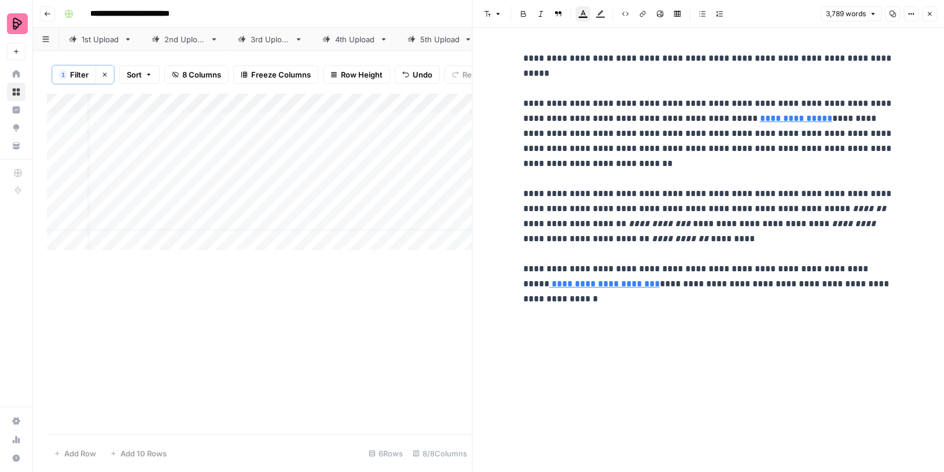
click at [933, 14] on span "Close" at bounding box center [933, 14] width 1 height 1
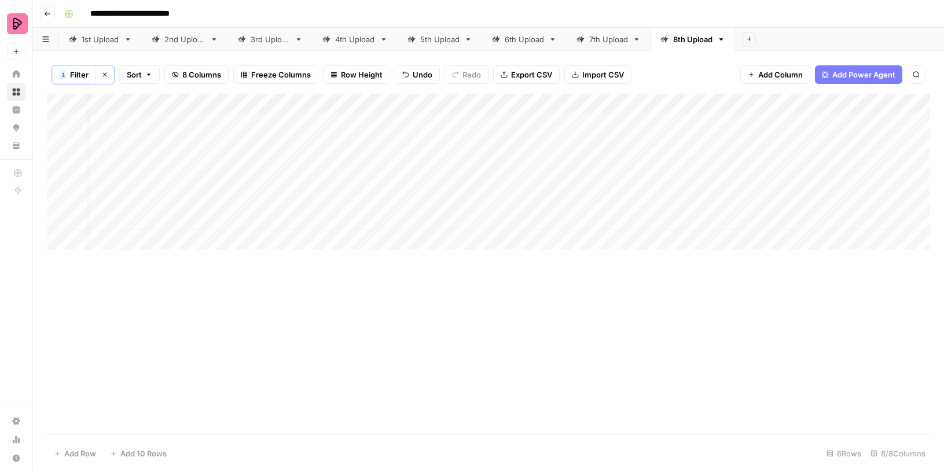
click at [770, 158] on div "Add Column" at bounding box center [489, 172] width 884 height 156
click at [806, 159] on div "Add Column" at bounding box center [489, 172] width 884 height 156
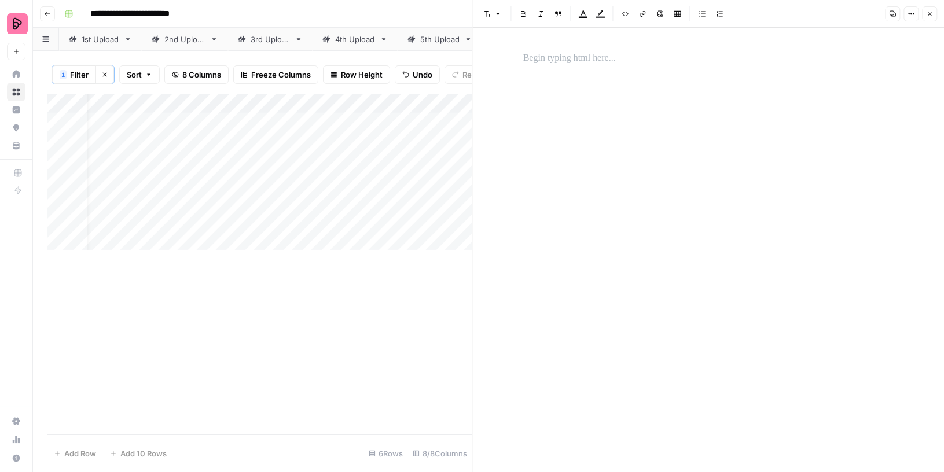
click at [600, 57] on p at bounding box center [708, 58] width 371 height 15
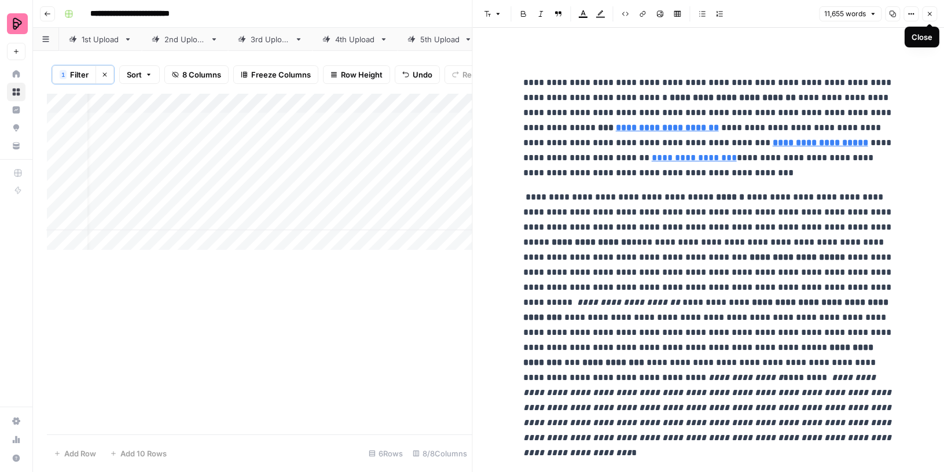
click at [931, 11] on icon "button" at bounding box center [929, 13] width 7 height 7
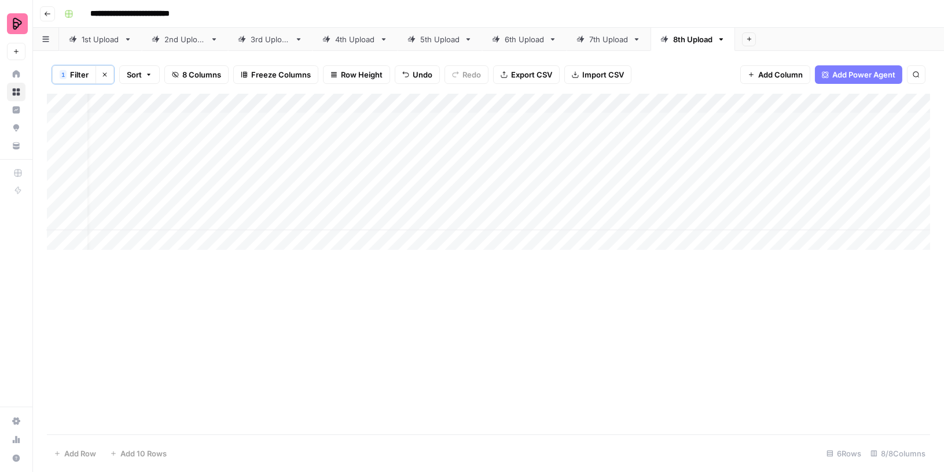
click at [340, 184] on div "Add Column" at bounding box center [489, 172] width 884 height 156
click at [343, 202] on div "Add Column" at bounding box center [489, 172] width 884 height 156
click at [347, 219] on div "Add Column" at bounding box center [489, 172] width 884 height 156
click at [803, 179] on div "Add Column" at bounding box center [489, 172] width 884 height 156
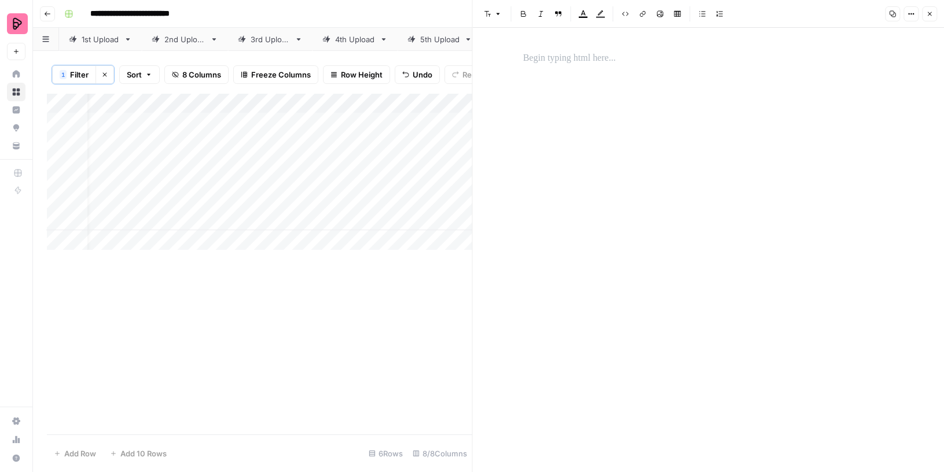
click at [535, 52] on p at bounding box center [708, 58] width 371 height 15
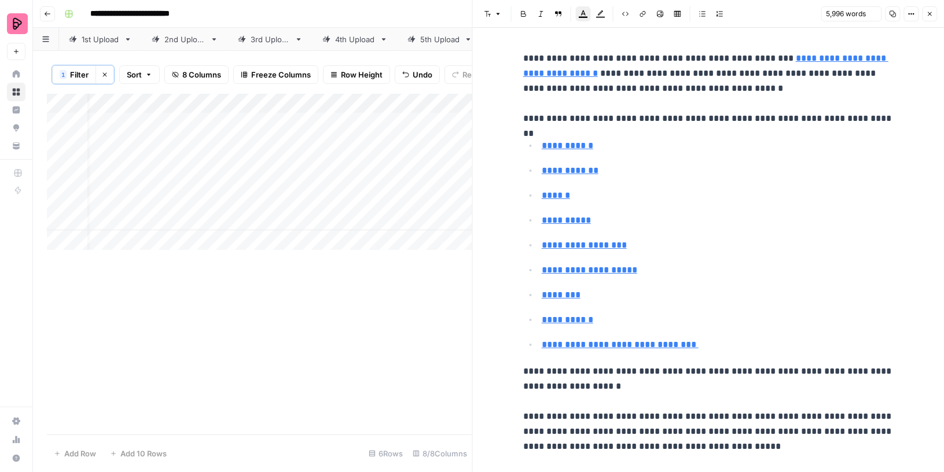
scroll to position [22766, 0]
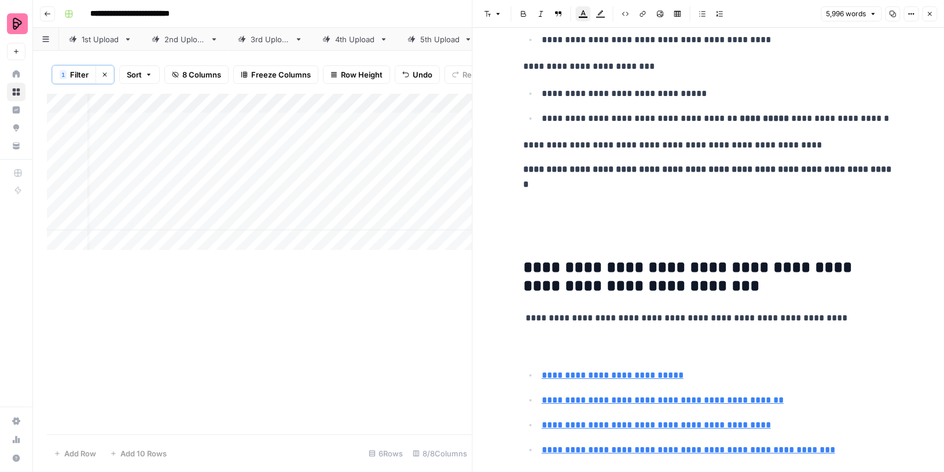
click at [929, 10] on button "Close" at bounding box center [929, 13] width 15 height 15
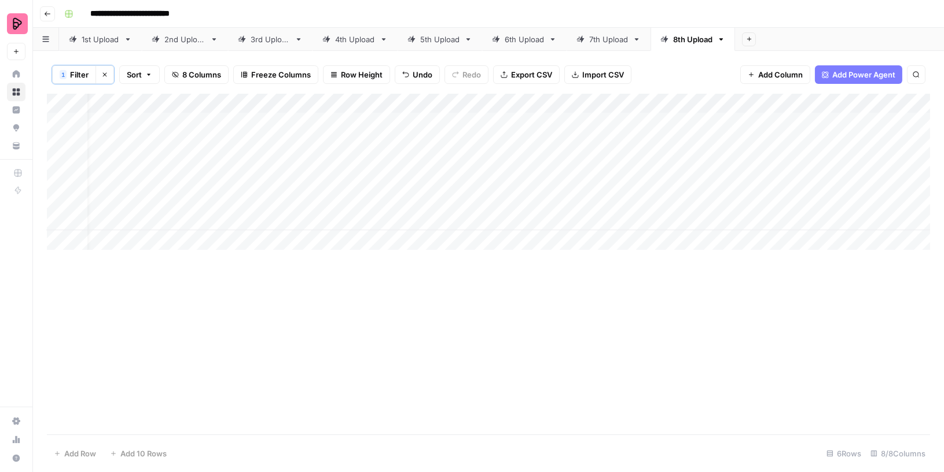
click at [781, 204] on div "Add Column" at bounding box center [489, 172] width 884 height 156
click at [803, 195] on div "Add Column" at bounding box center [489, 172] width 884 height 156
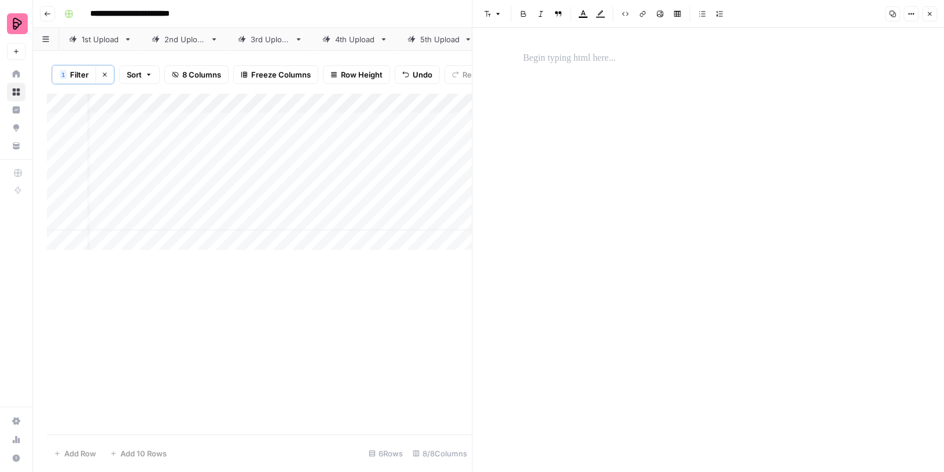
click at [602, 56] on p at bounding box center [708, 58] width 371 height 15
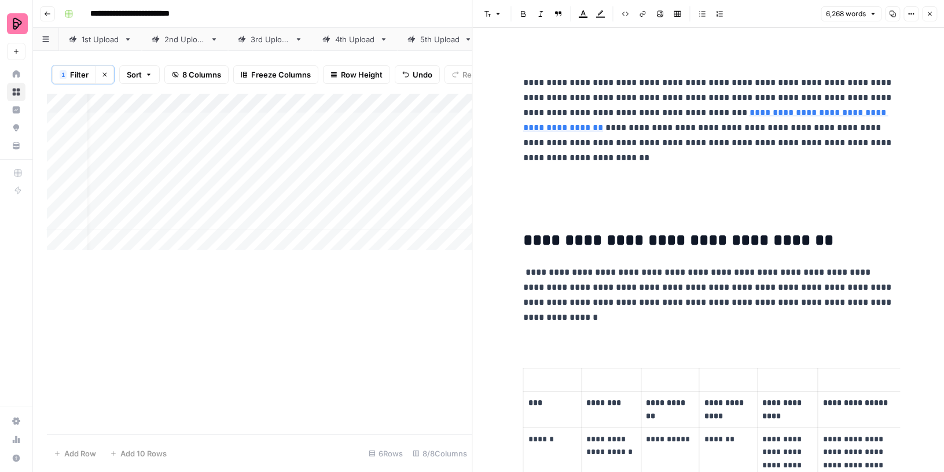
click at [936, 14] on button "Close" at bounding box center [929, 13] width 15 height 15
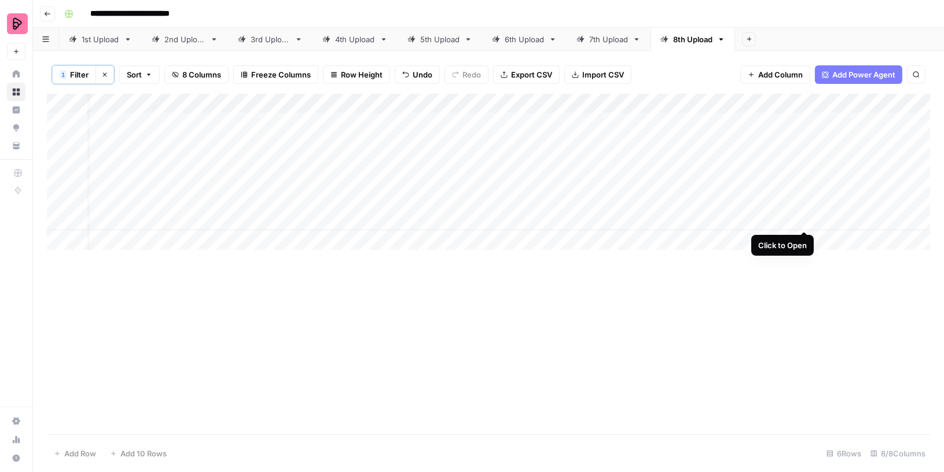
click at [786, 217] on div "Add Column" at bounding box center [489, 172] width 884 height 156
click at [807, 216] on div "Add Column" at bounding box center [489, 172] width 884 height 156
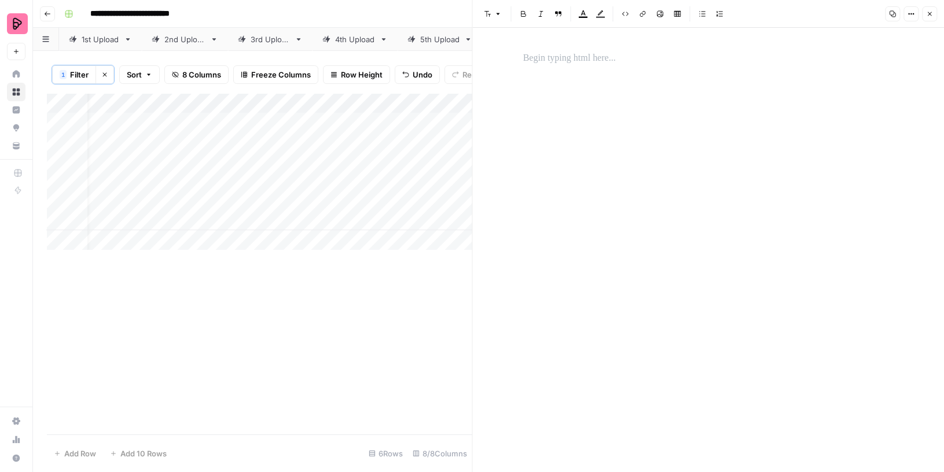
click at [717, 58] on p at bounding box center [708, 58] width 371 height 15
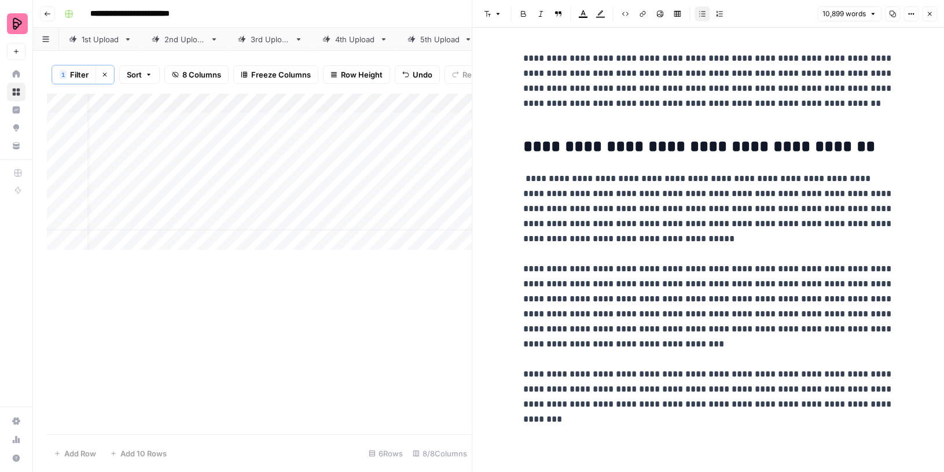
click at [930, 14] on icon "button" at bounding box center [929, 13] width 7 height 7
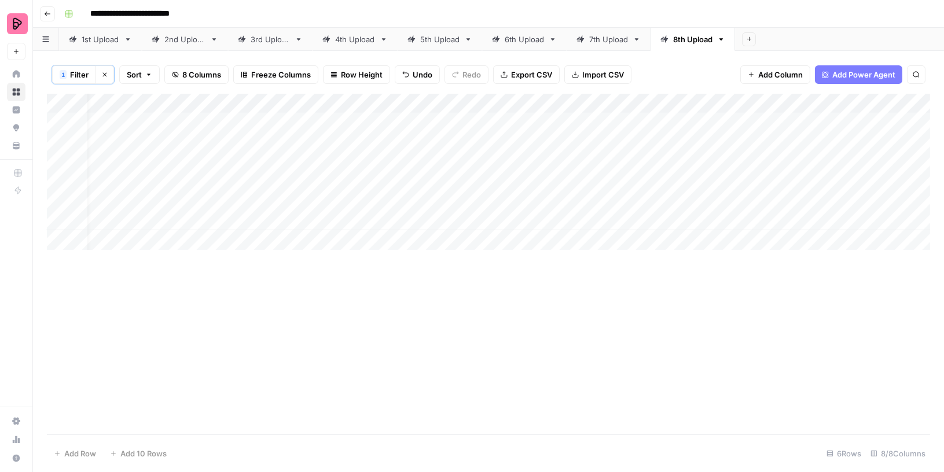
click at [107, 72] on icon "button" at bounding box center [104, 74] width 7 height 7
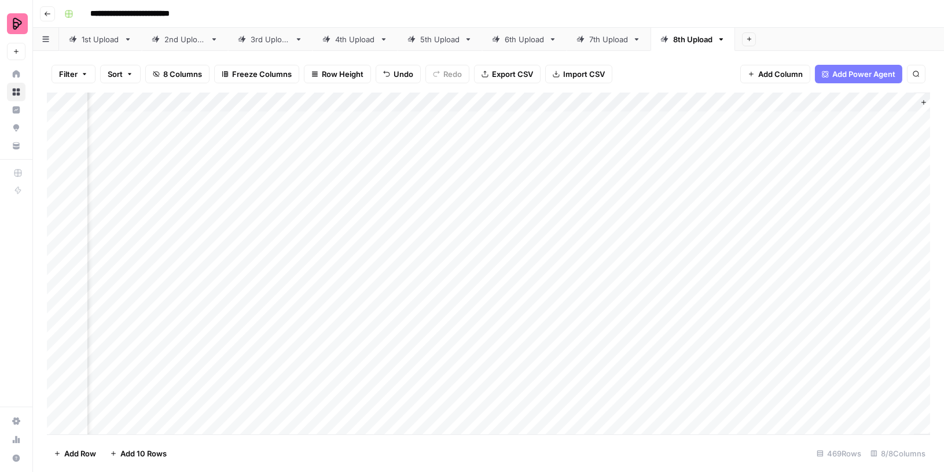
scroll to position [0, 162]
click at [660, 122] on div "Add Column" at bounding box center [489, 264] width 884 height 343
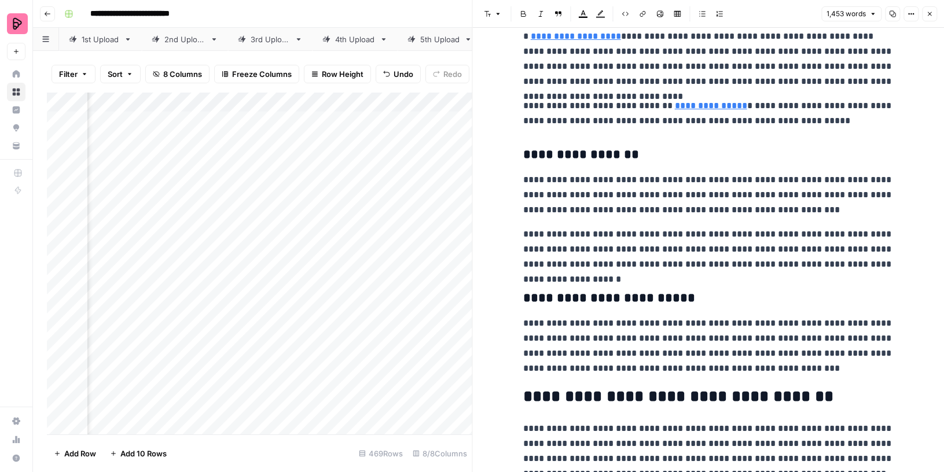
scroll to position [2755, 0]
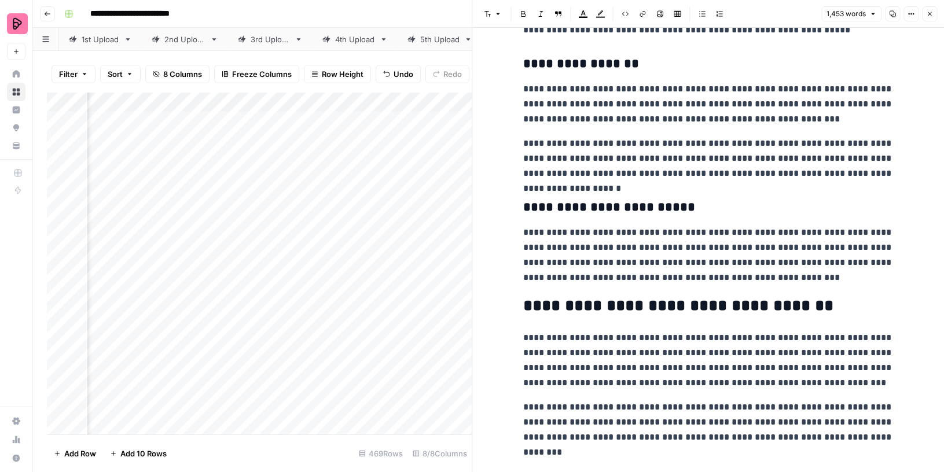
click at [933, 14] on icon "button" at bounding box center [929, 13] width 7 height 7
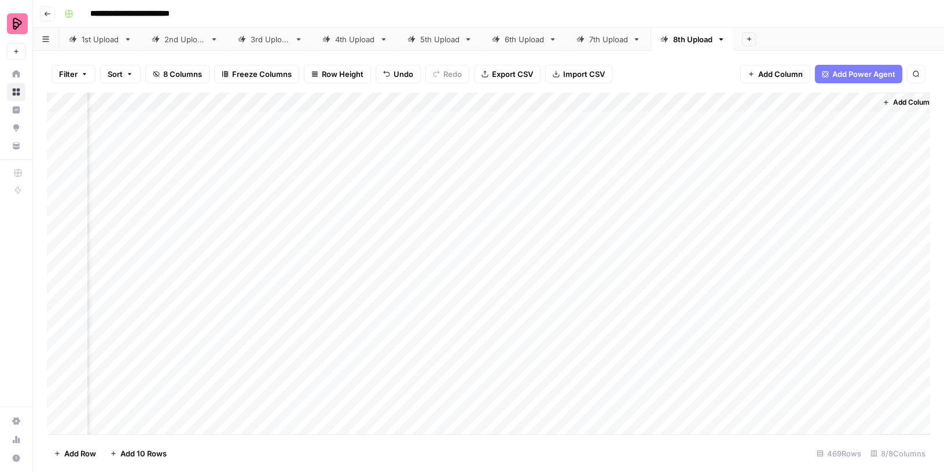
scroll to position [0, 148]
click at [739, 118] on div "Add Column" at bounding box center [489, 264] width 884 height 343
click at [606, 39] on div "7th Upload" at bounding box center [608, 40] width 39 height 12
click at [75, 76] on span "Filter" at bounding box center [68, 74] width 19 height 12
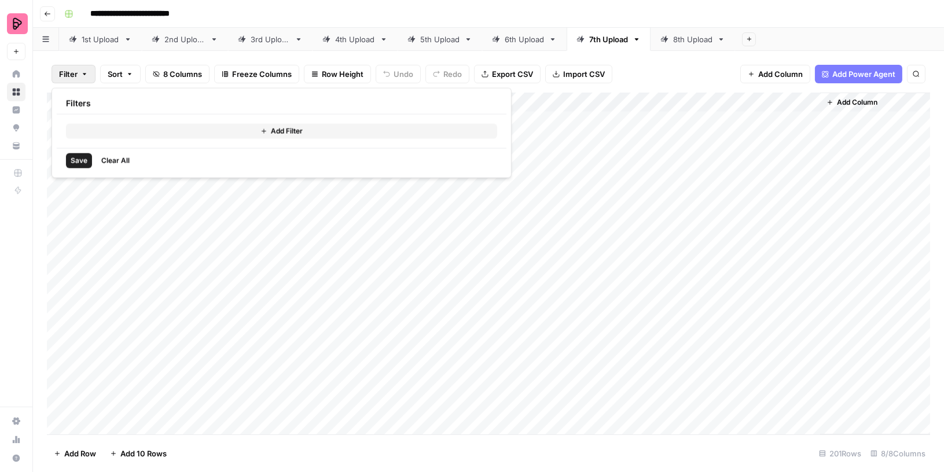
click at [99, 134] on button "Add Filter" at bounding box center [281, 131] width 431 height 15
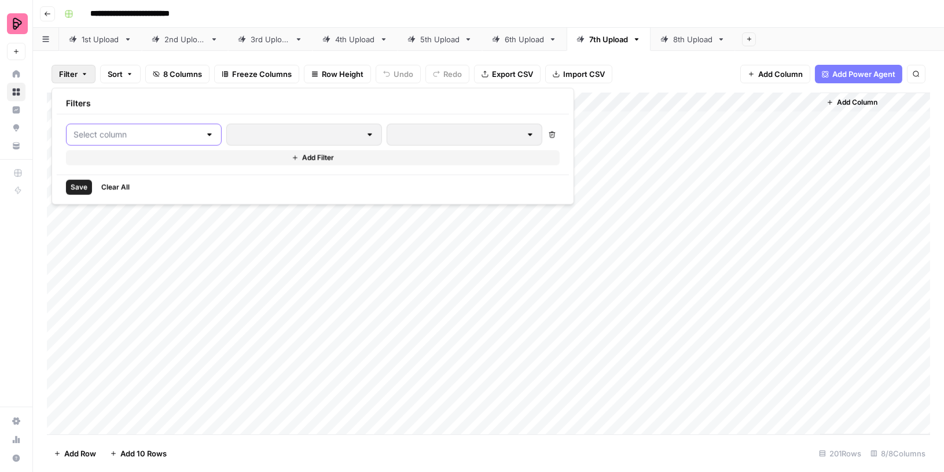
click at [99, 134] on input "text" at bounding box center [137, 135] width 127 height 12
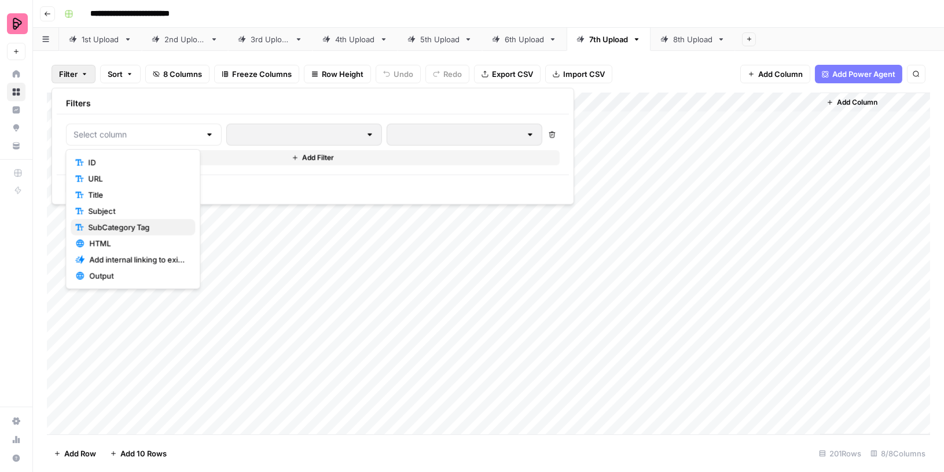
click at [120, 223] on span "SubCategory Tag" at bounding box center [137, 228] width 98 height 12
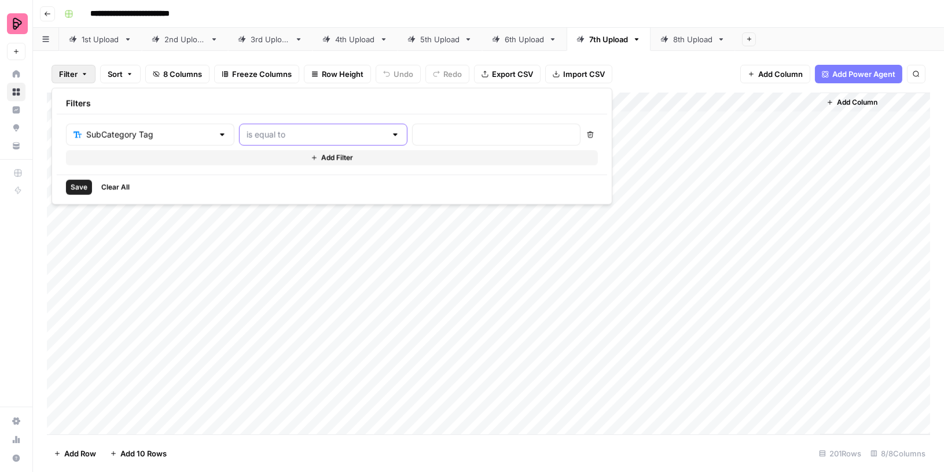
click at [290, 134] on input "text" at bounding box center [317, 135] width 140 height 12
click at [250, 193] on span "contains" at bounding box center [270, 195] width 111 height 12
type input "contains"
click at [420, 134] on input "text" at bounding box center [496, 135] width 153 height 12
type input "grammar"
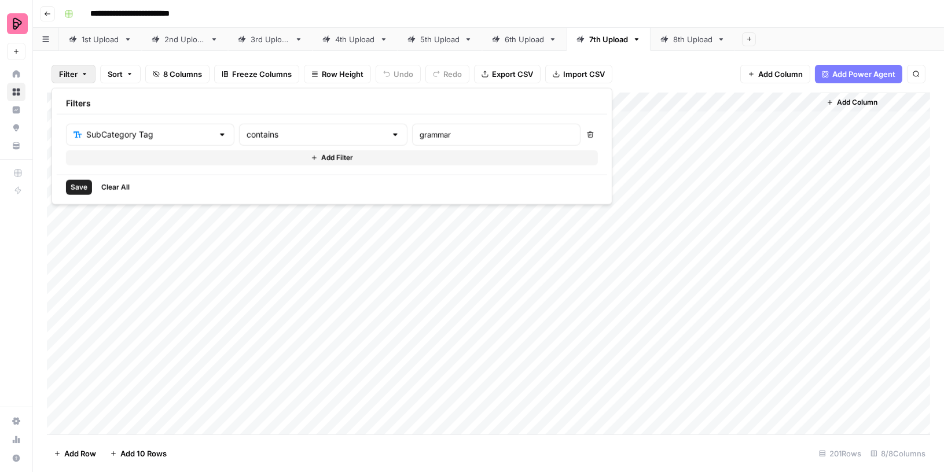
click at [78, 187] on span "Save" at bounding box center [79, 187] width 17 height 10
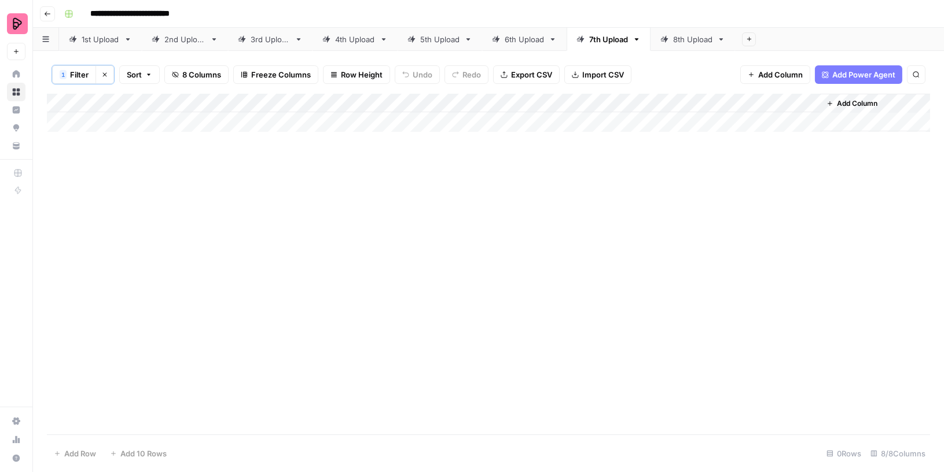
click at [97, 38] on div "1st Upload" at bounding box center [101, 40] width 38 height 12
click at [77, 73] on span "Filter" at bounding box center [68, 74] width 19 height 12
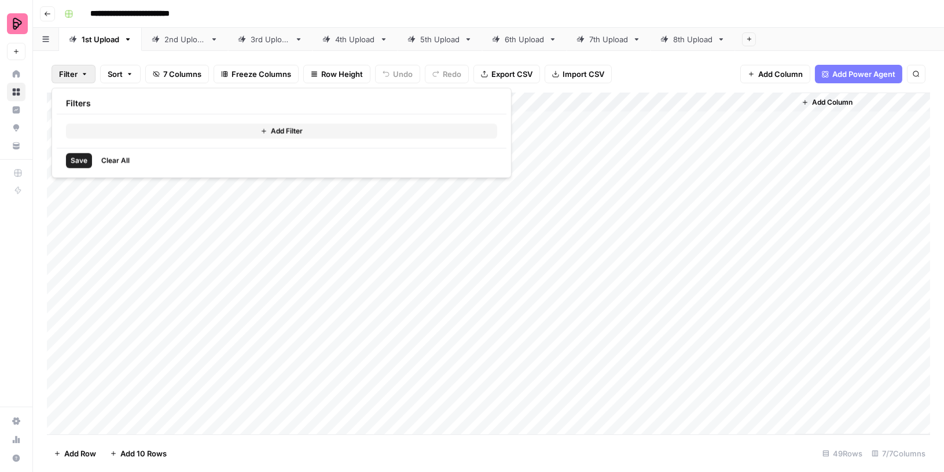
click at [94, 126] on button "Add Filter" at bounding box center [281, 131] width 431 height 15
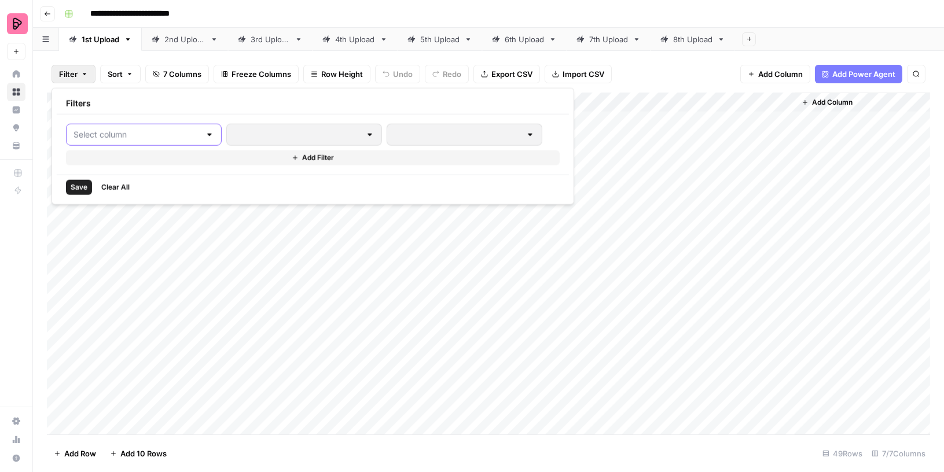
click at [93, 138] on input "text" at bounding box center [137, 135] width 127 height 12
click at [107, 203] on button "SubCategory Tag" at bounding box center [133, 211] width 124 height 16
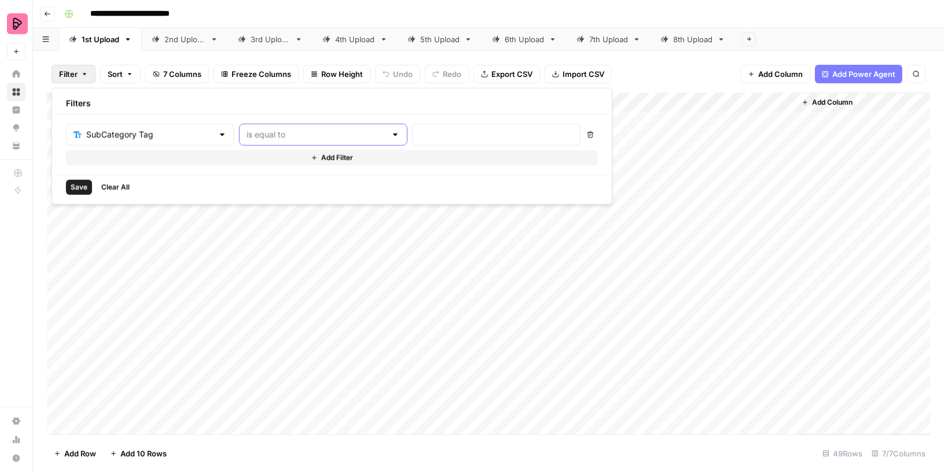
click at [316, 131] on input "text" at bounding box center [317, 135] width 140 height 12
click at [252, 196] on span "contains" at bounding box center [270, 195] width 111 height 12
type input "contains"
click at [420, 135] on input "text" at bounding box center [496, 135] width 153 height 12
type input "Grammar"
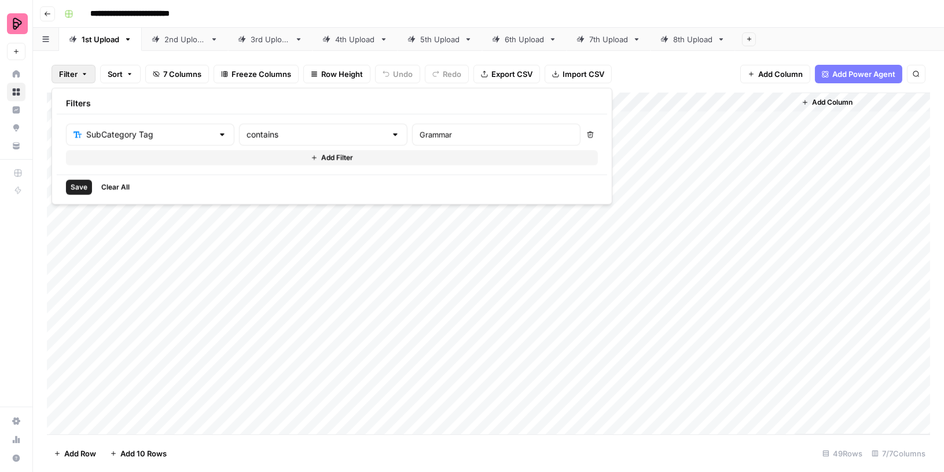
click at [80, 182] on span "Save" at bounding box center [79, 187] width 17 height 10
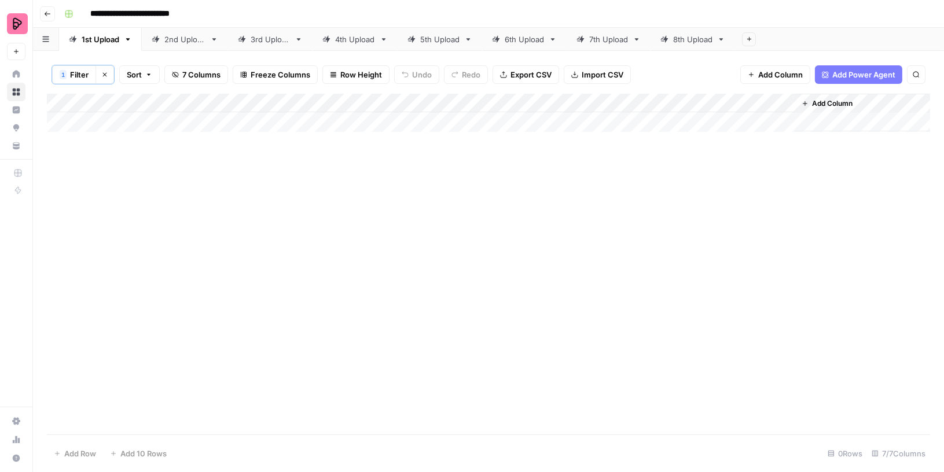
click at [102, 71] on icon "button" at bounding box center [104, 74] width 7 height 7
click at [164, 42] on div "2nd Upload" at bounding box center [184, 40] width 41 height 12
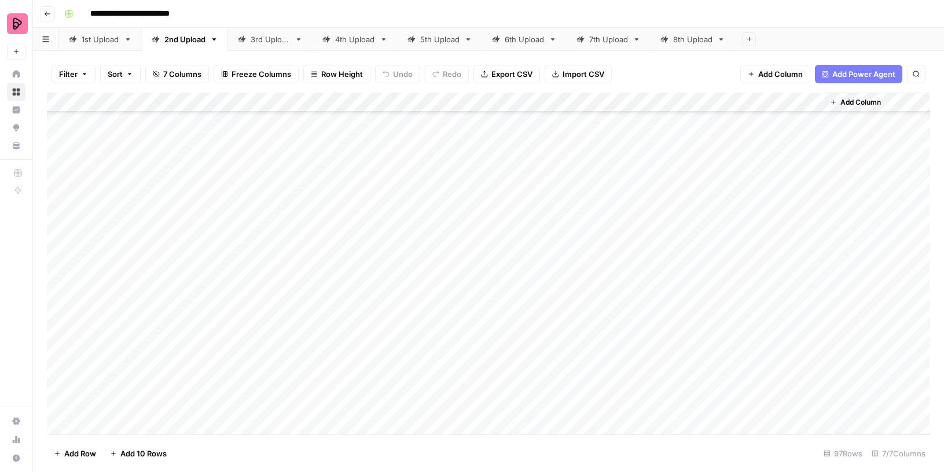
scroll to position [1604, 0]
click at [674, 45] on link "8th Upload" at bounding box center [693, 39] width 85 height 23
click at [402, 385] on div "Add Column" at bounding box center [489, 264] width 884 height 343
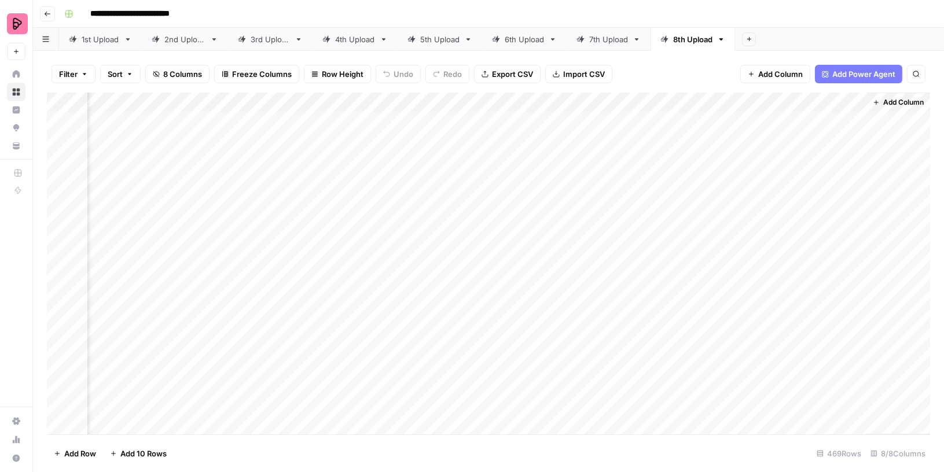
click at [625, 38] on div "7th Upload" at bounding box center [608, 40] width 39 height 12
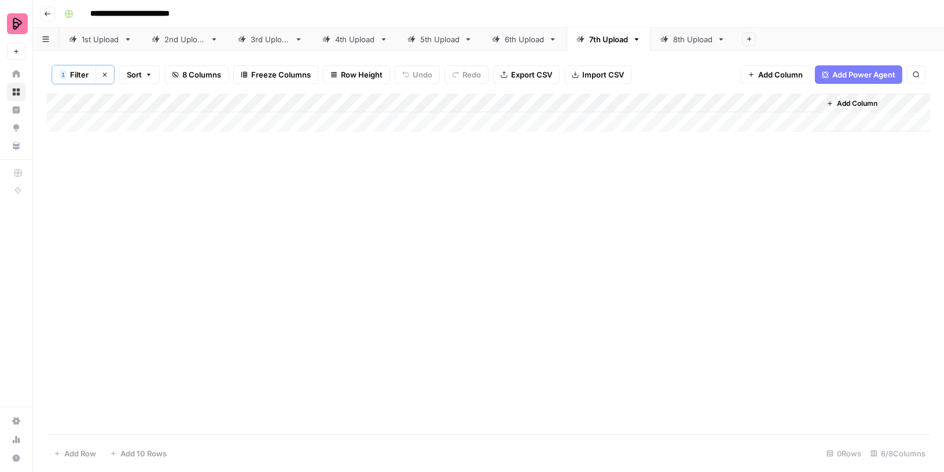
click at [105, 73] on icon "button" at bounding box center [105, 75] width 4 height 4
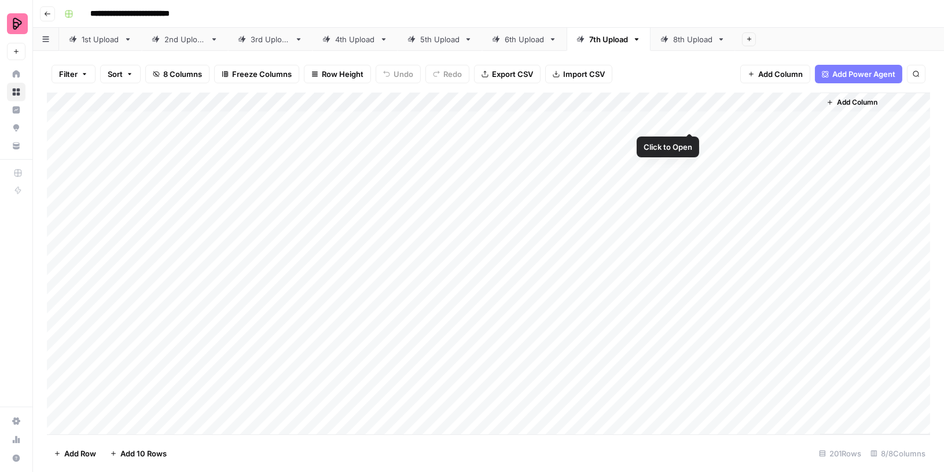
click at [688, 117] on div "Add Column" at bounding box center [489, 264] width 884 height 343
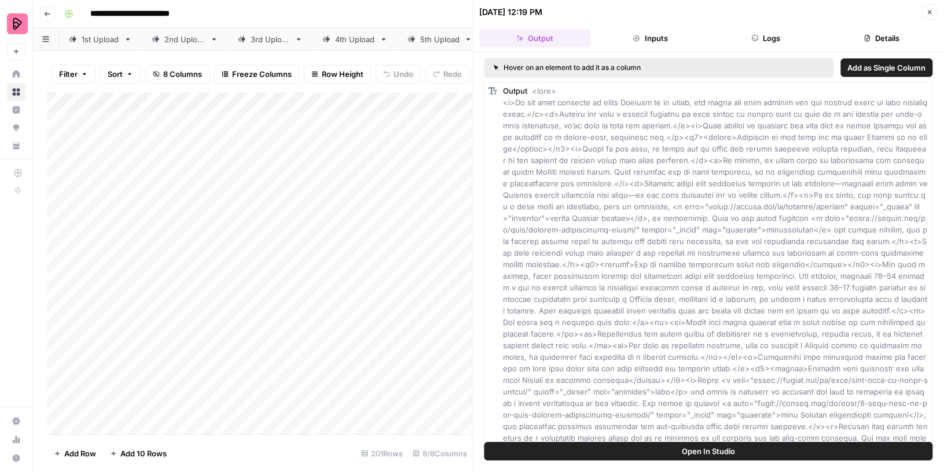
click at [749, 38] on button "Logs" at bounding box center [766, 38] width 111 height 19
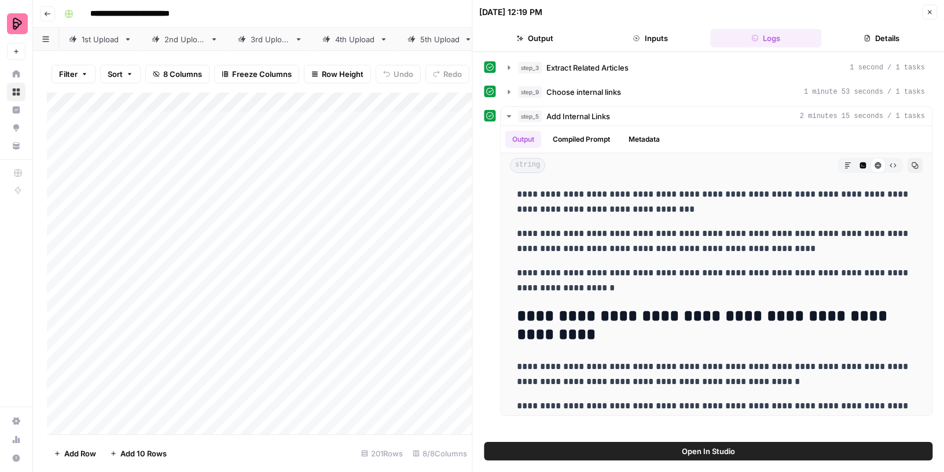
click at [606, 93] on span "Choose internal links" at bounding box center [584, 92] width 75 height 12
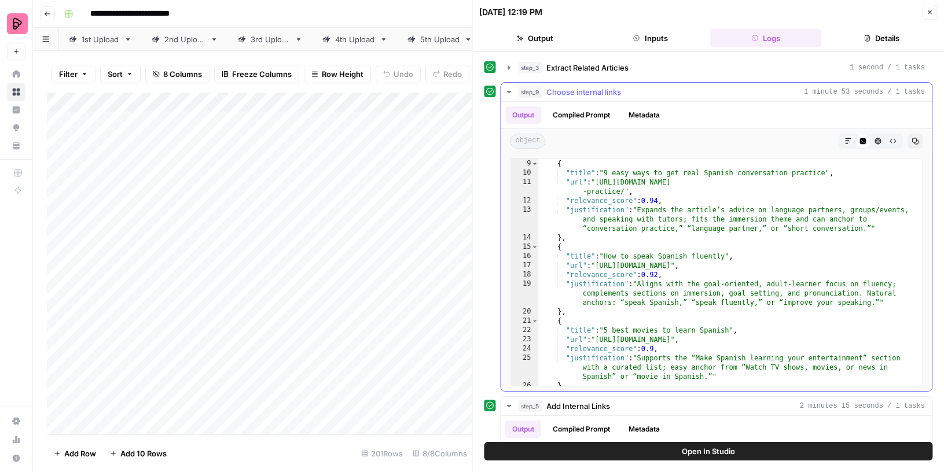
scroll to position [156, 0]
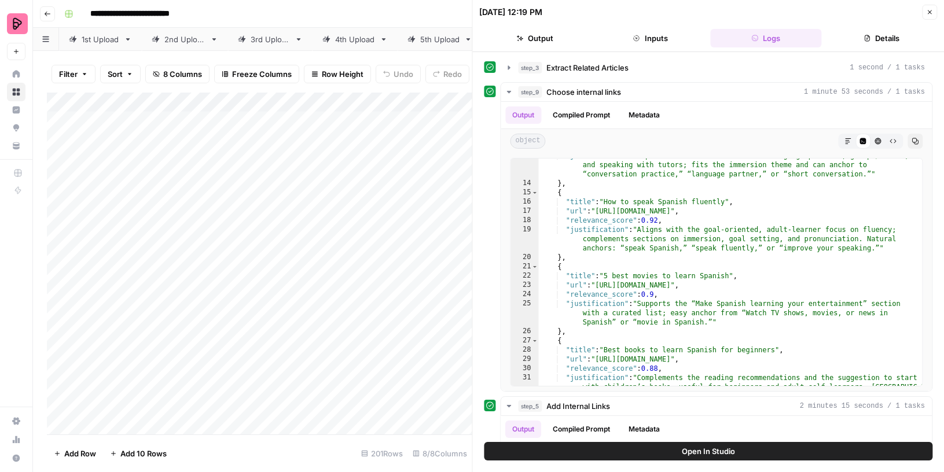
click at [933, 12] on button "Close" at bounding box center [929, 12] width 15 height 15
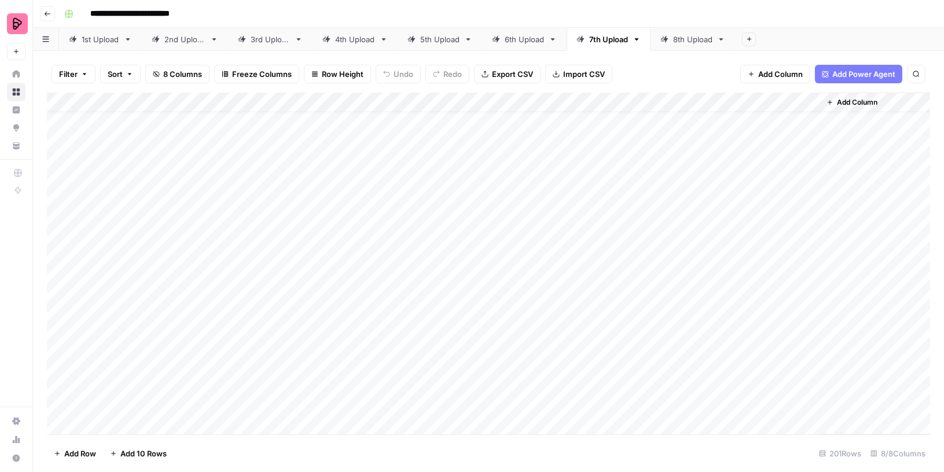
scroll to position [20, 0]
click at [690, 279] on div "Add Column" at bounding box center [489, 264] width 884 height 343
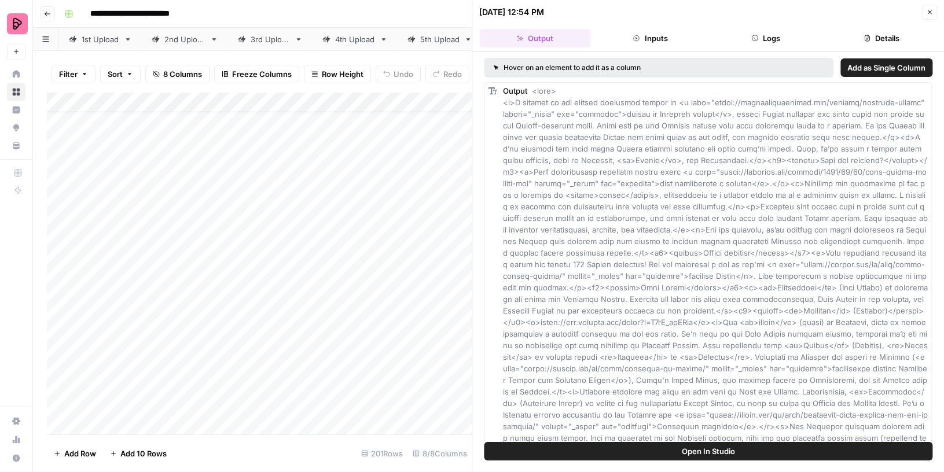
click at [749, 42] on button "Logs" at bounding box center [766, 38] width 111 height 19
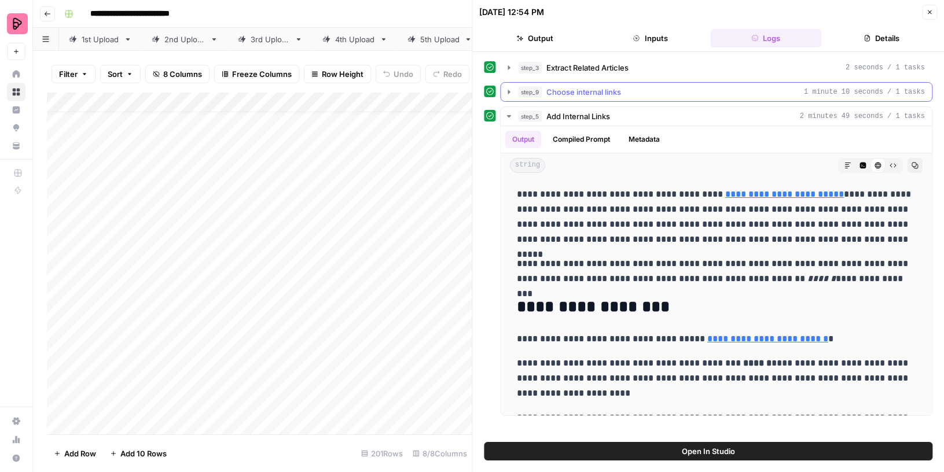
click at [650, 94] on div "step_9 Choose internal links 1 minute 10 seconds / 1 tasks" at bounding box center [722, 92] width 407 height 12
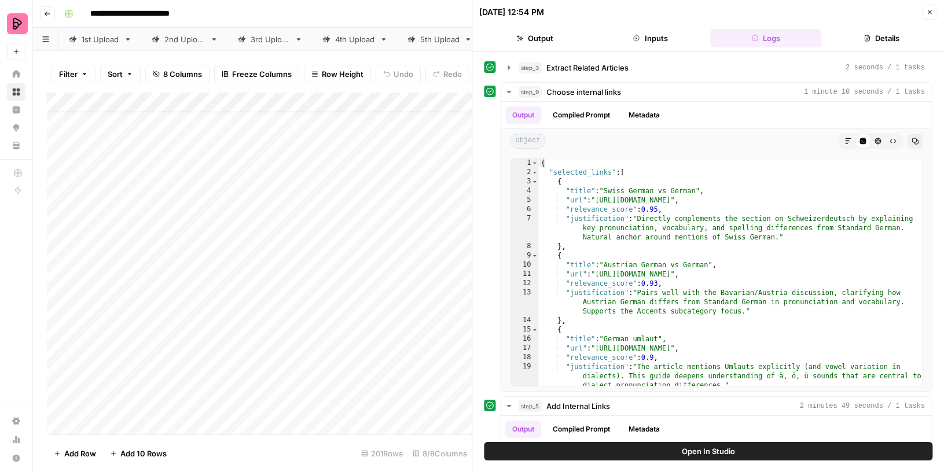
click at [930, 9] on icon "button" at bounding box center [929, 12] width 7 height 7
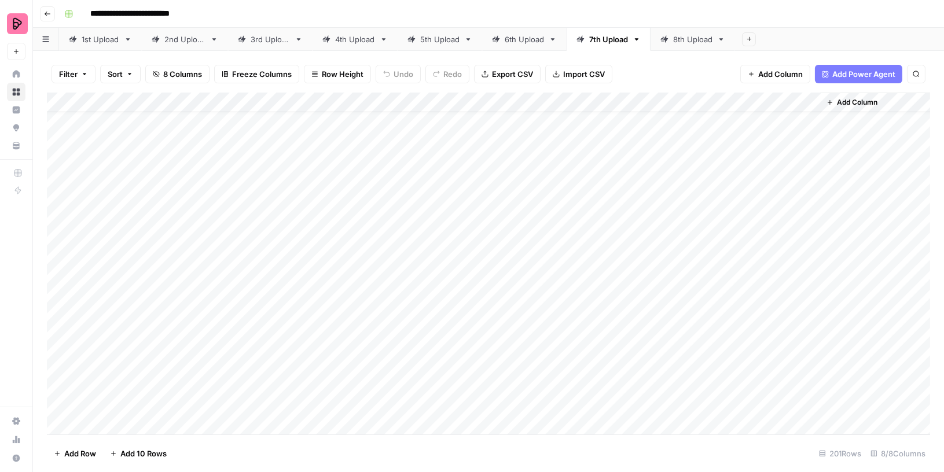
click at [668, 39] on div "8th Upload" at bounding box center [687, 40] width 52 height 12
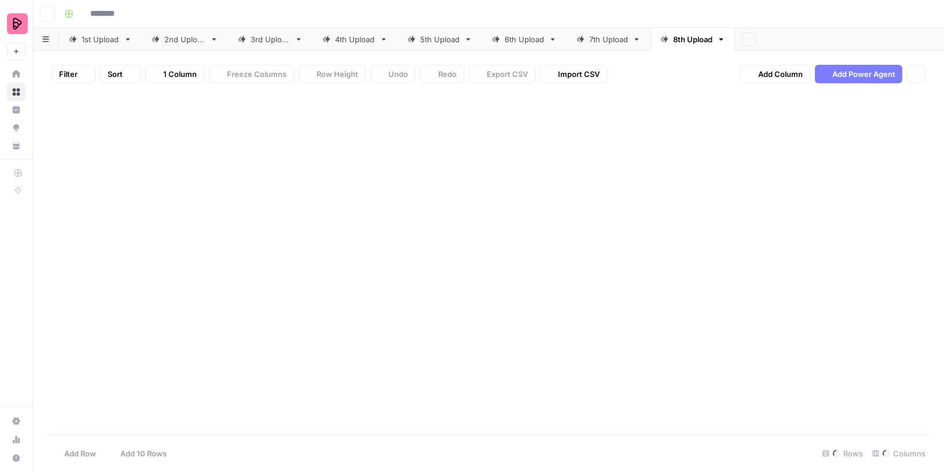
type input "**********"
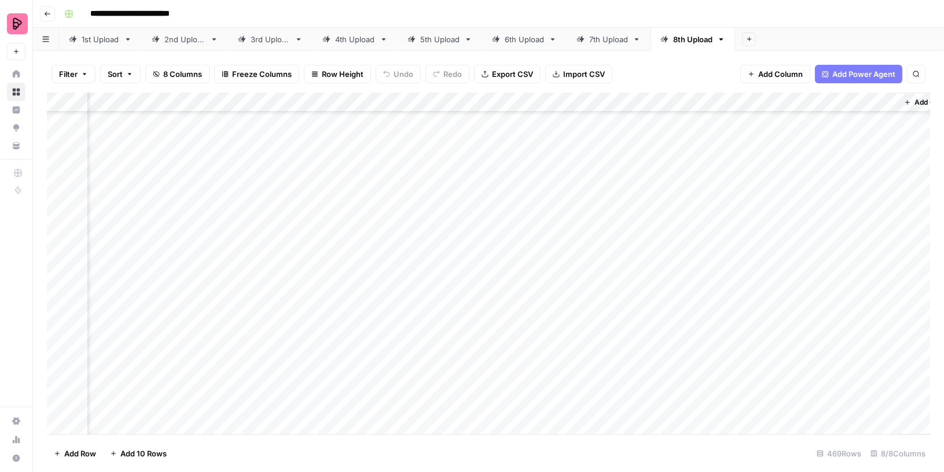
scroll to position [8929, 162]
click at [660, 406] on div "Add Column" at bounding box center [489, 264] width 884 height 343
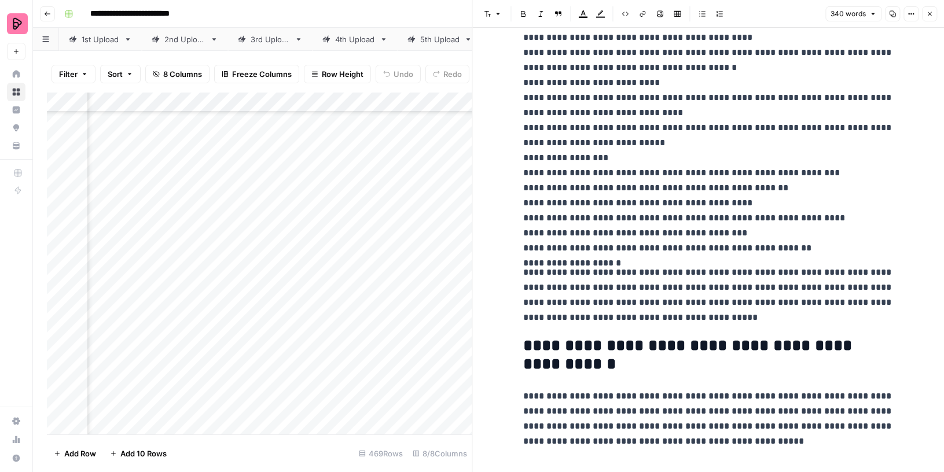
scroll to position [473, 0]
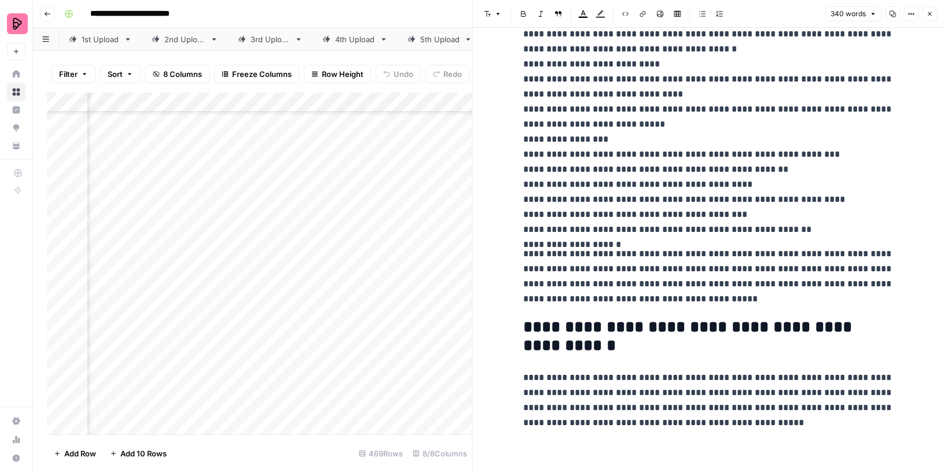
click at [247, 408] on div "Add Column" at bounding box center [260, 264] width 426 height 343
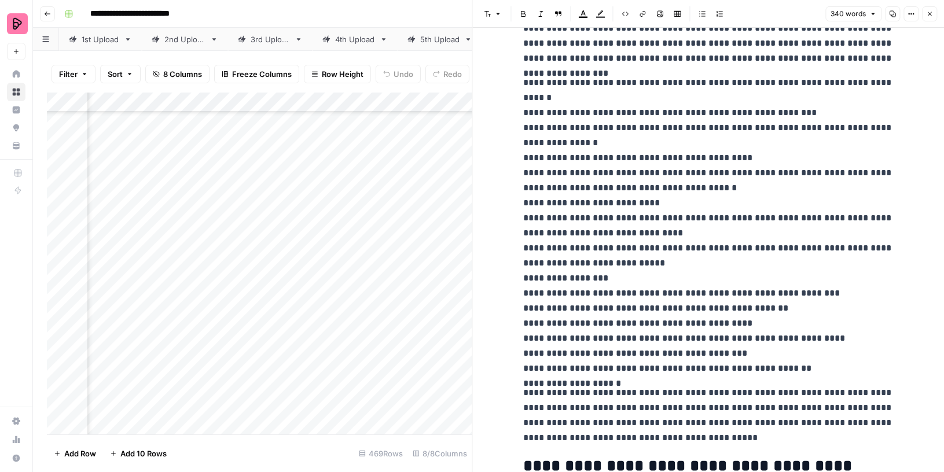
scroll to position [0, 0]
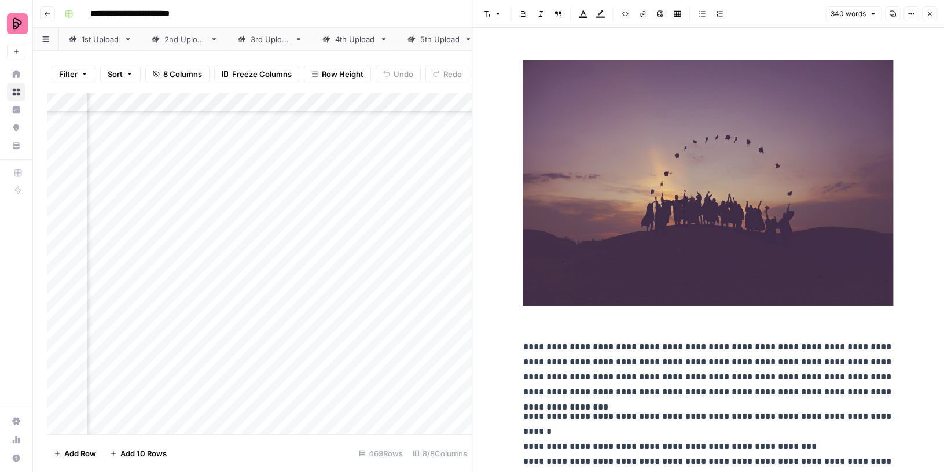
click at [929, 9] on button "Close" at bounding box center [929, 13] width 15 height 15
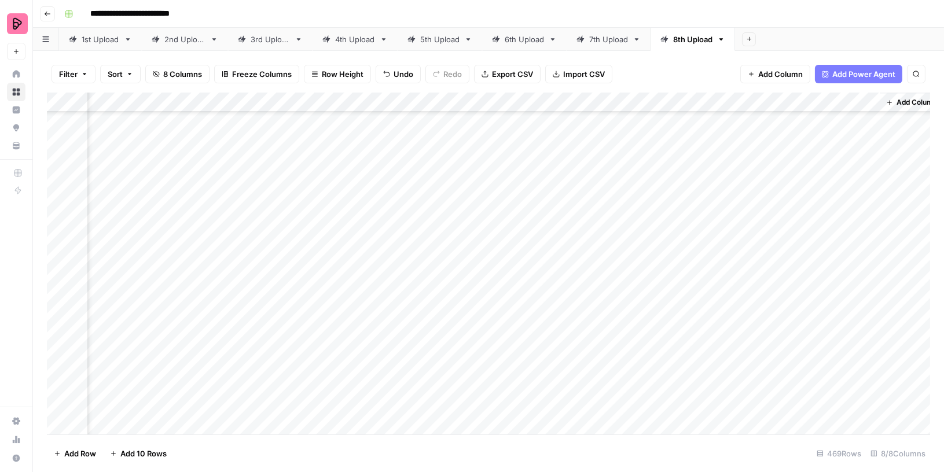
scroll to position [4278, 148]
click at [676, 312] on div "Add Column" at bounding box center [489, 264] width 884 height 343
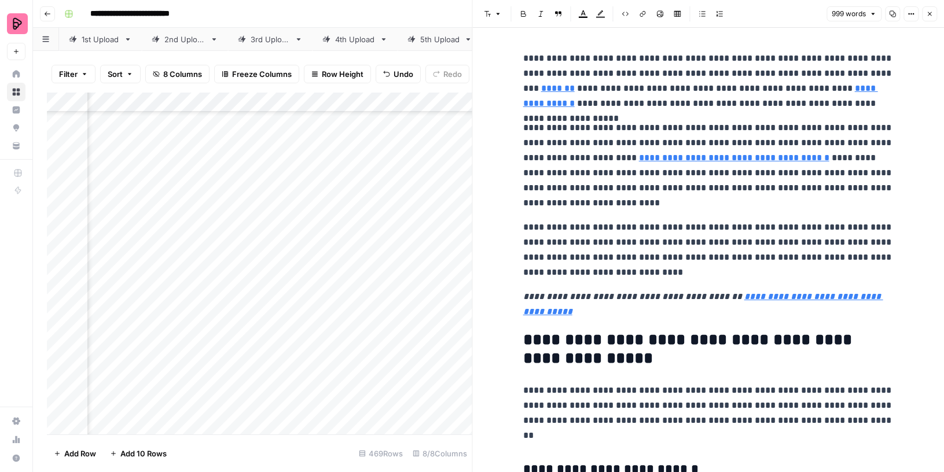
click at [928, 13] on icon "button" at bounding box center [929, 13] width 7 height 7
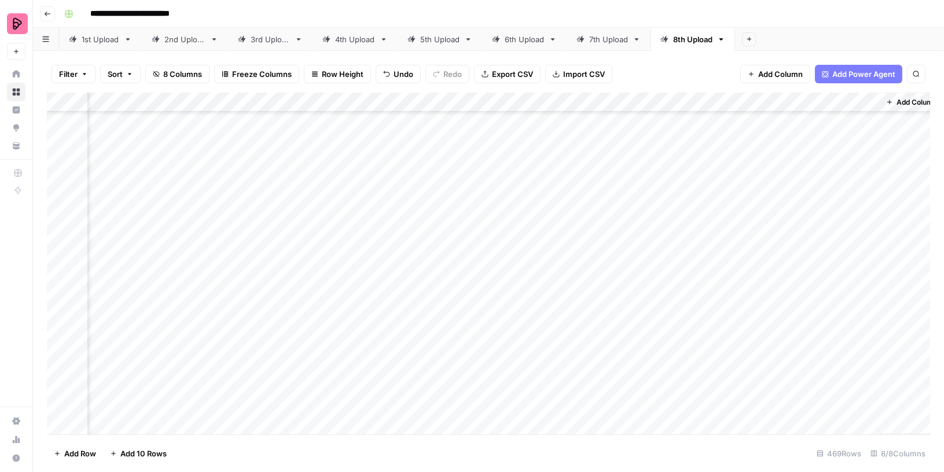
scroll to position [3412, 148]
click at [672, 253] on div "Add Column" at bounding box center [489, 264] width 884 height 343
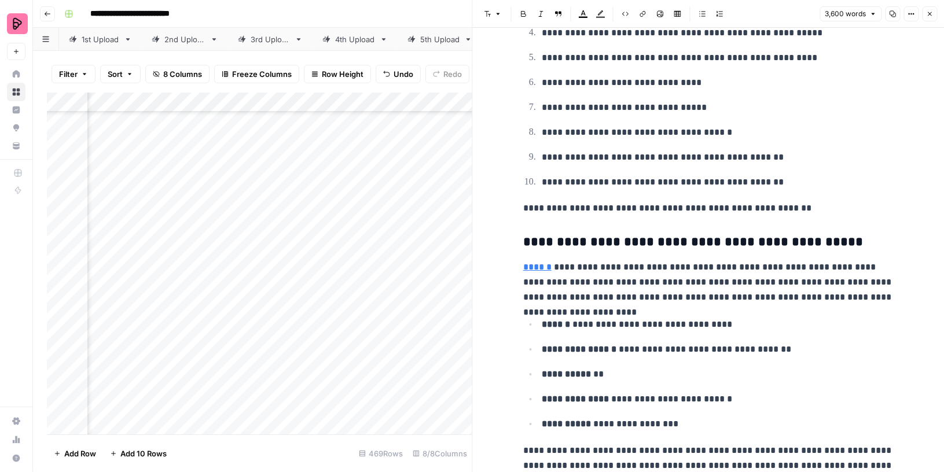
scroll to position [418, 0]
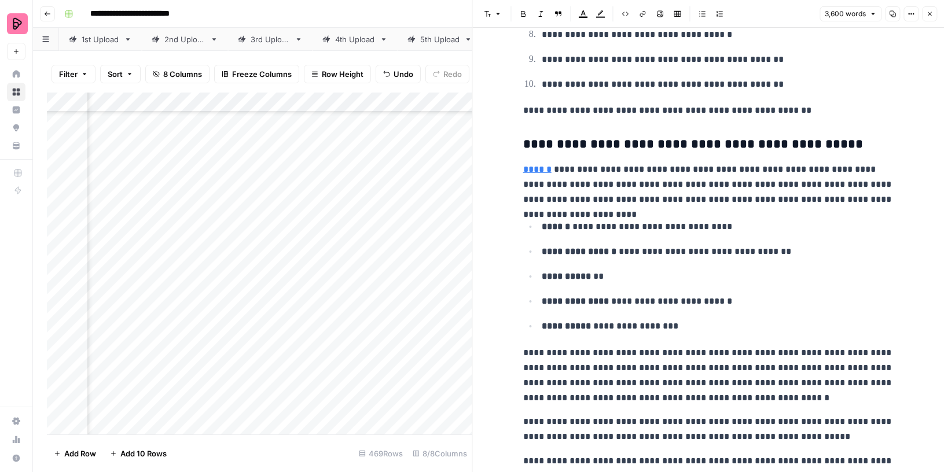
click at [930, 14] on icon "button" at bounding box center [929, 13] width 7 height 7
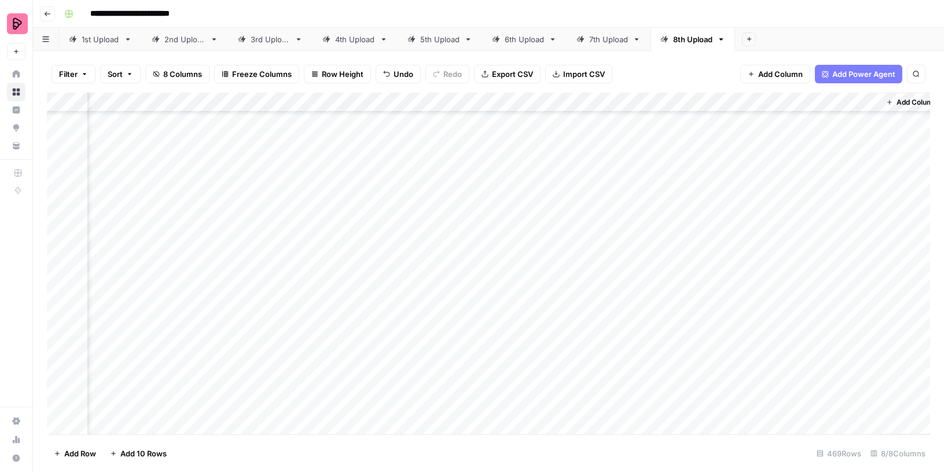
scroll to position [0, 148]
click at [871, 119] on div "Add Column" at bounding box center [489, 264] width 884 height 343
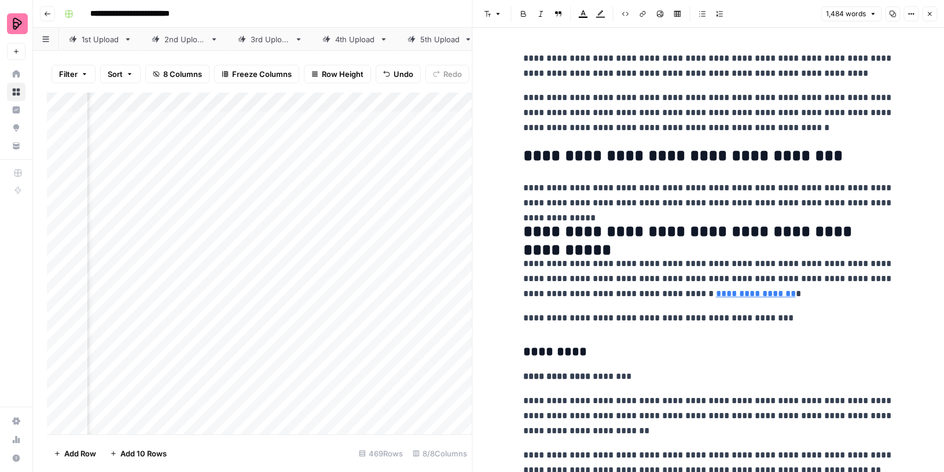
scroll to position [0, 518]
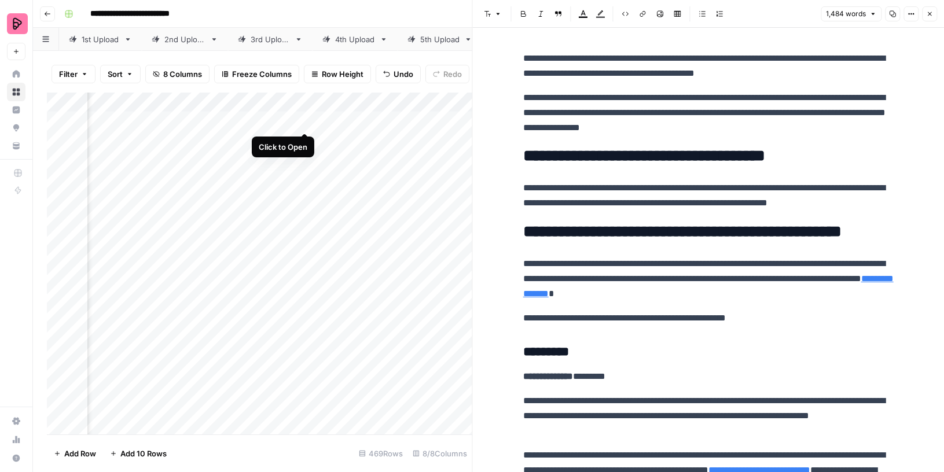
click at [305, 120] on div "Add Column" at bounding box center [260, 264] width 426 height 343
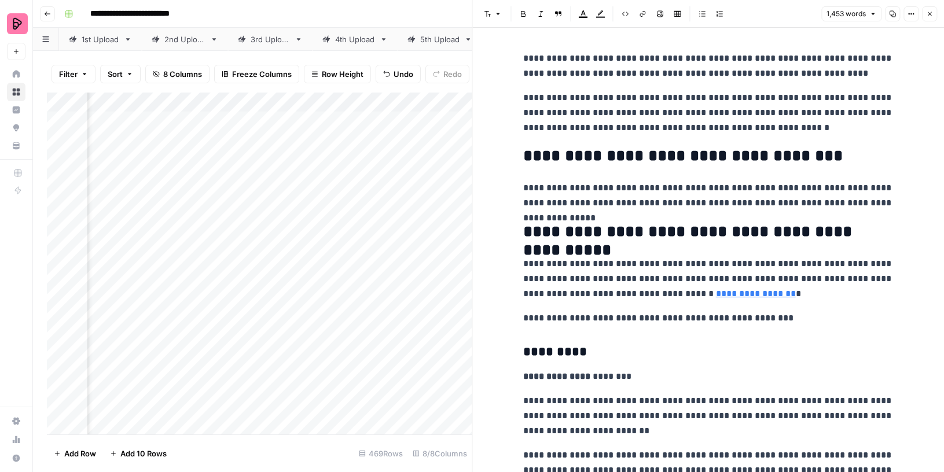
click at [929, 9] on button "Close" at bounding box center [929, 13] width 15 height 15
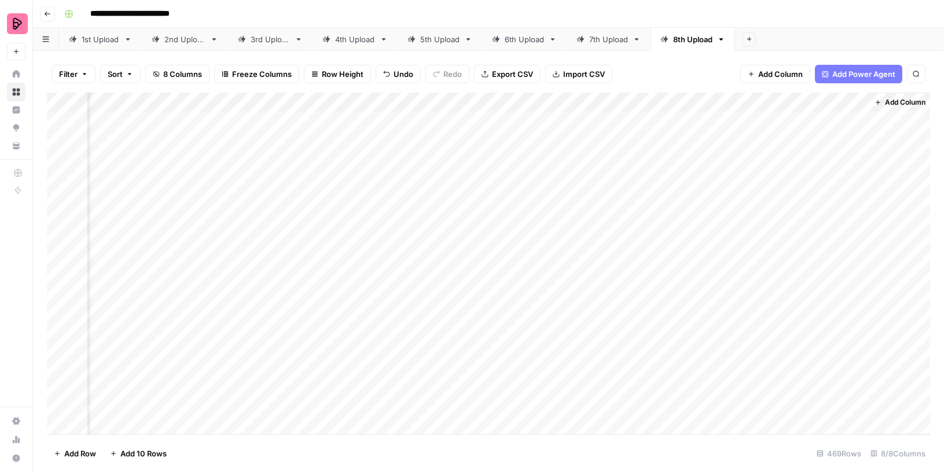
scroll to position [0, 148]
click at [867, 119] on div "Add Column" at bounding box center [489, 264] width 884 height 343
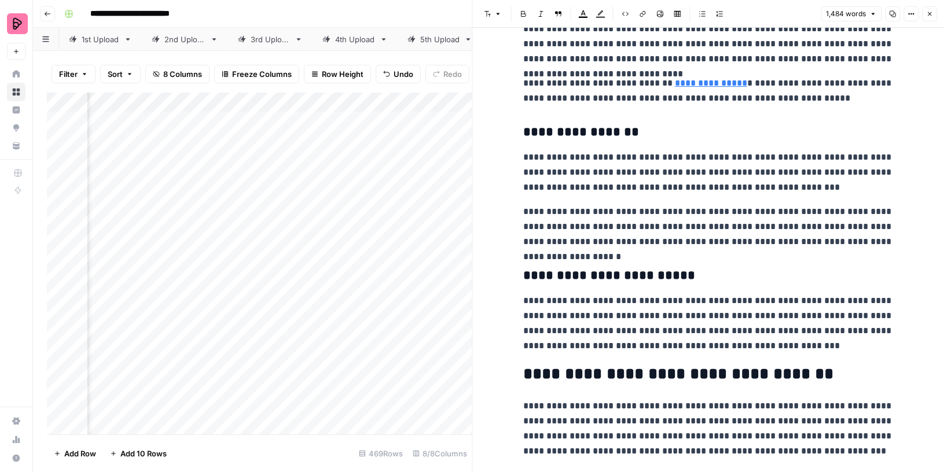
scroll to position [2785, 0]
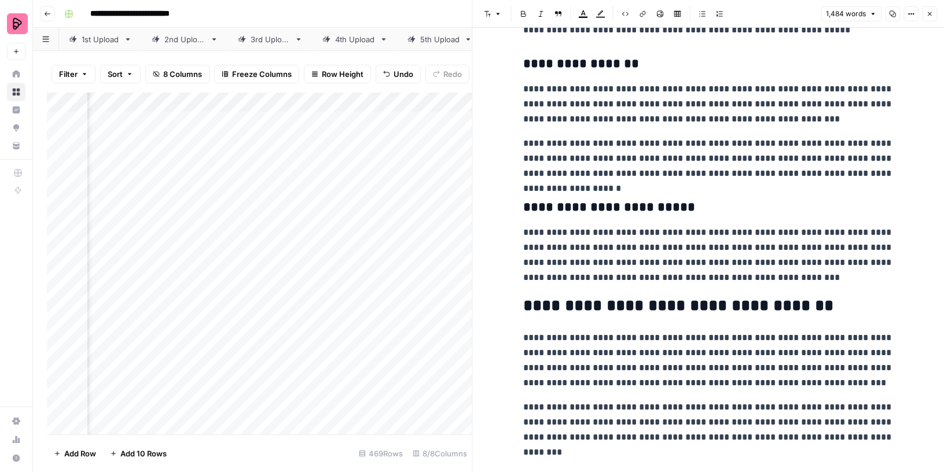
click at [935, 13] on button "Close" at bounding box center [929, 13] width 15 height 15
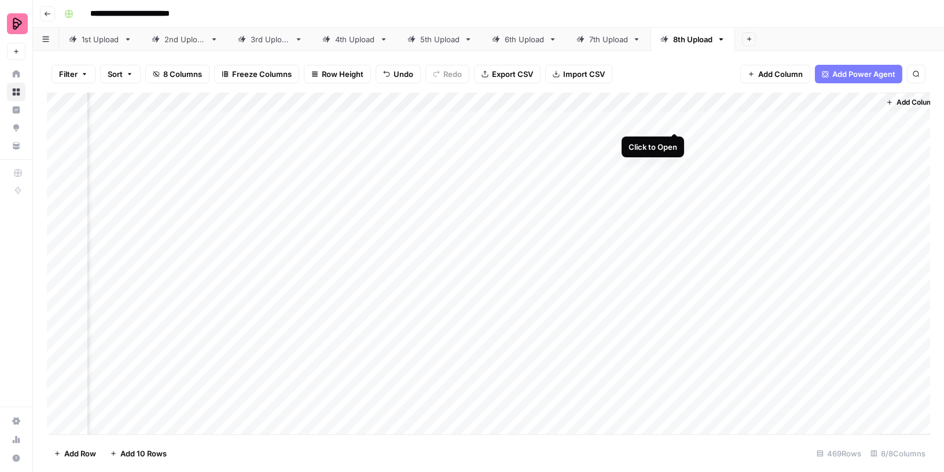
click at [673, 122] on div "Add Column" at bounding box center [489, 264] width 884 height 343
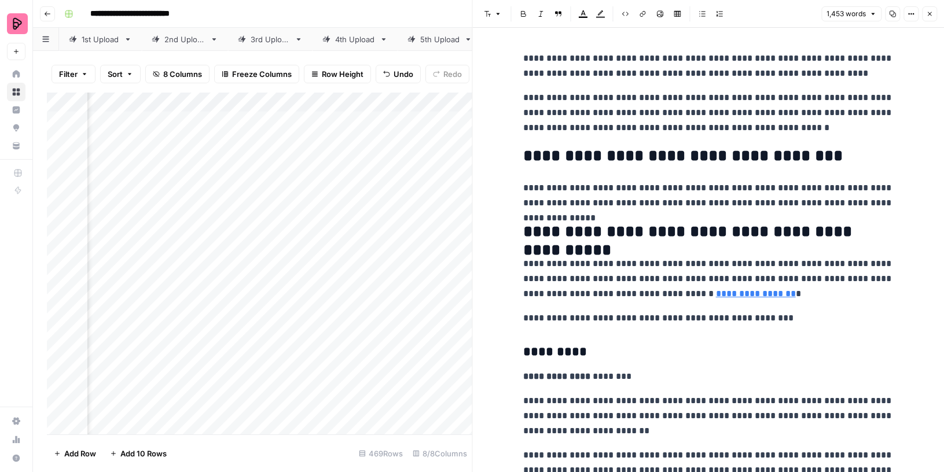
click at [926, 16] on icon "button" at bounding box center [929, 13] width 7 height 7
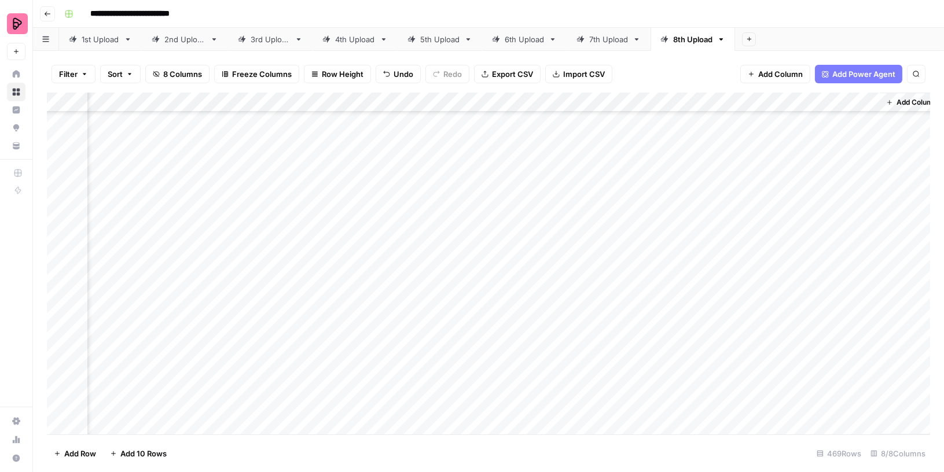
scroll to position [8929, 148]
click at [770, 100] on div "Add Column" at bounding box center [489, 264] width 884 height 343
click at [796, 168] on span "Remaining Rows" at bounding box center [806, 170] width 73 height 12
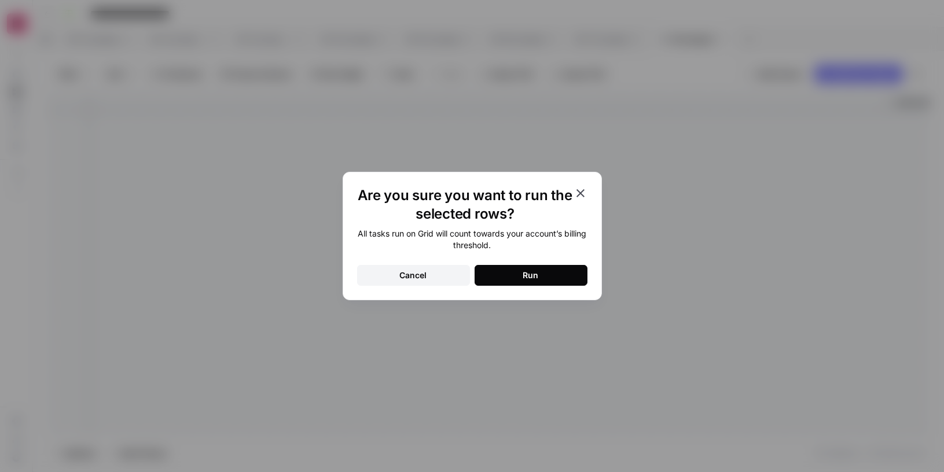
click at [545, 279] on button "Run" at bounding box center [531, 275] width 113 height 21
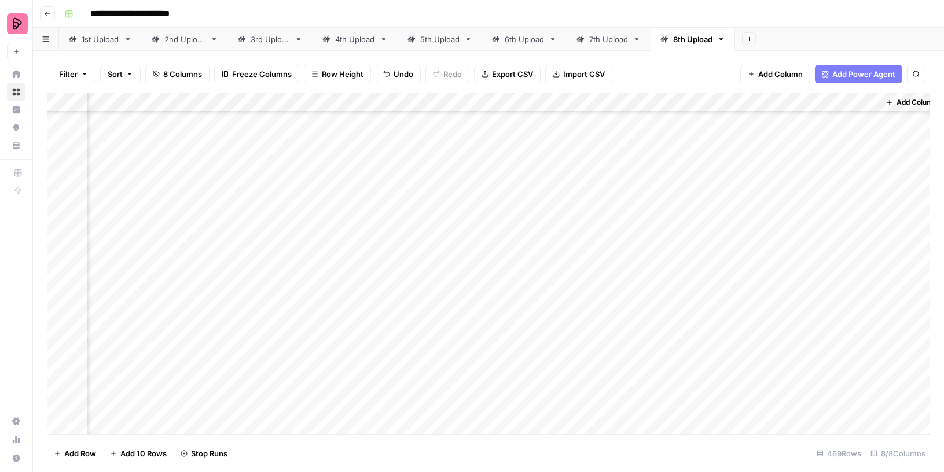
scroll to position [6885, 148]
